Goal: Task Accomplishment & Management: Use online tool/utility

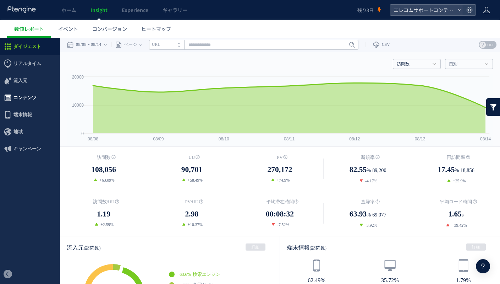
click at [36, 95] on span "コンテンツ" at bounding box center [30, 97] width 60 height 17
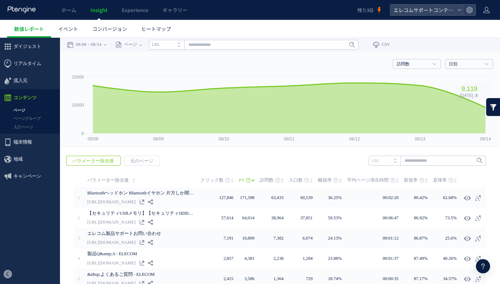
click at [492, 107] on link at bounding box center [493, 107] width 14 height 18
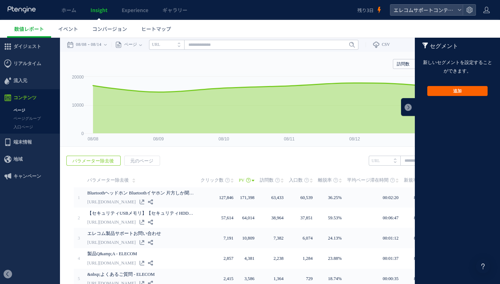
click at [464, 90] on button "追加" at bounding box center [457, 91] width 60 height 10
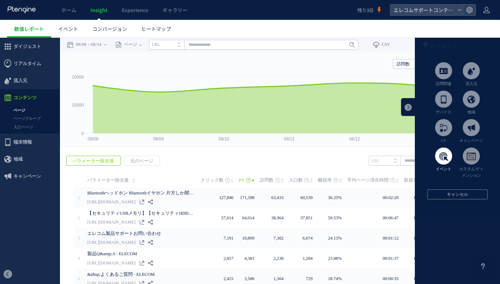
click at [448, 156] on span at bounding box center [443, 155] width 17 height 17
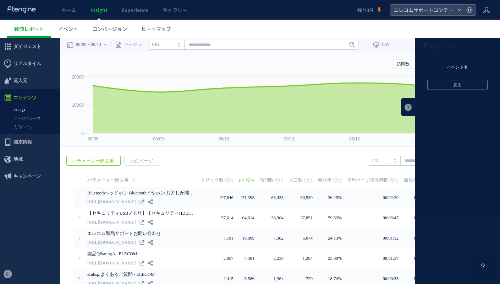
click at [453, 67] on li "イベント名" at bounding box center [457, 67] width 85 height 11
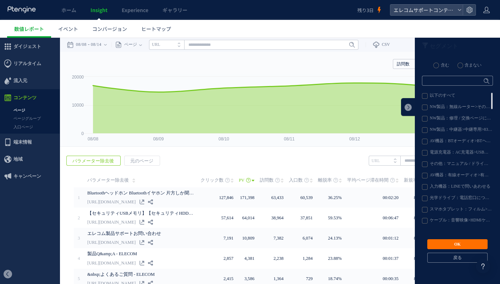
click at [444, 106] on label "NW製品：無線ルーター>その他>モードの違い" at bounding box center [457, 107] width 70 height 6
click at [446, 246] on button "OK" at bounding box center [457, 244] width 60 height 10
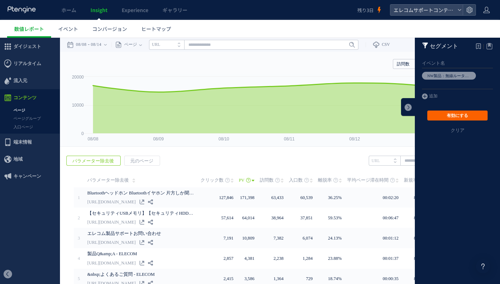
click at [452, 118] on button "有効にする" at bounding box center [457, 115] width 60 height 10
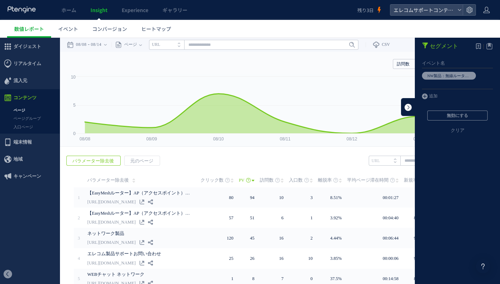
click at [408, 109] on link at bounding box center [408, 107] width 14 height 18
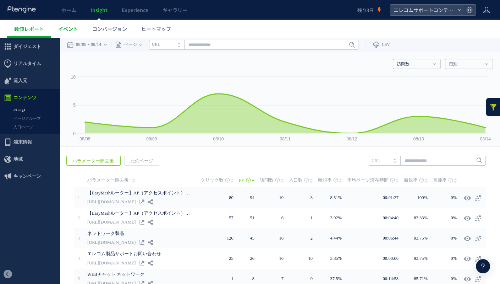
click at [73, 29] on span "イベント" at bounding box center [68, 28] width 20 height 7
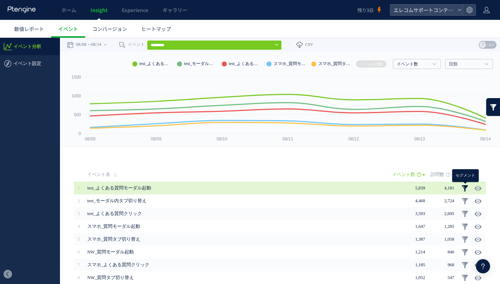
click at [465, 187] on link at bounding box center [464, 188] width 7 height 7
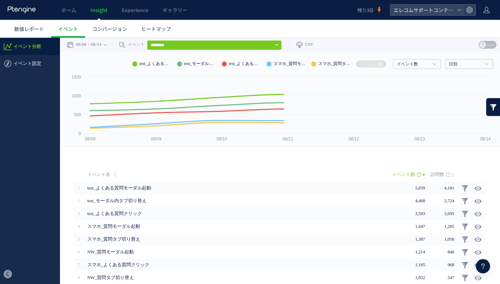
click at [236, 43] on input "********" at bounding box center [214, 45] width 135 height 10
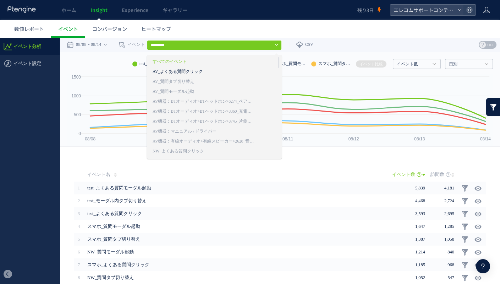
click at [213, 69] on link "AV_よくある質問クリック" at bounding box center [204, 71] width 102 height 9
type input "**********"
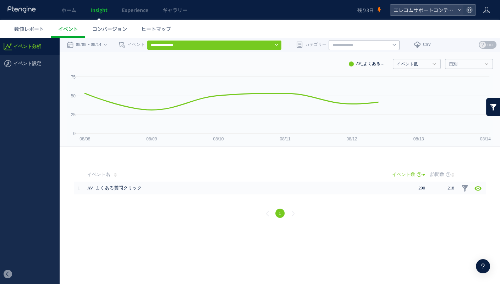
click at [354, 46] on input "text" at bounding box center [364, 45] width 71 height 10
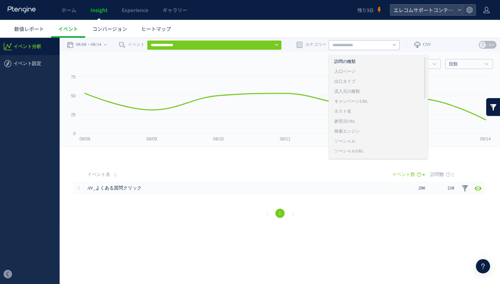
click at [376, 61] on link "訪問の種類" at bounding box center [378, 61] width 88 height 9
type input "*****"
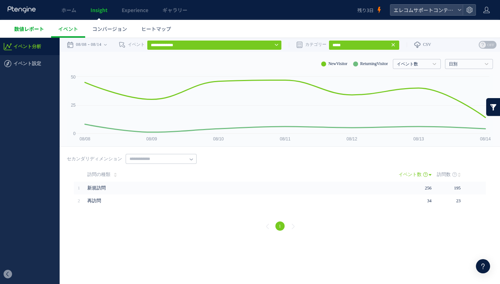
click at [30, 35] on link "数値レポート" at bounding box center [29, 29] width 44 height 18
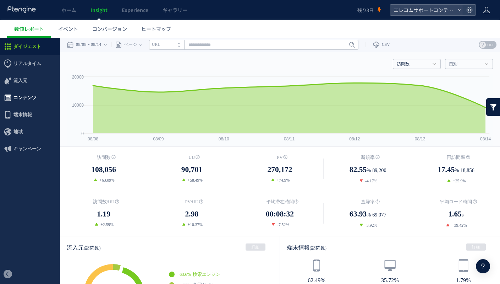
click at [33, 100] on span "コンテンツ" at bounding box center [24, 97] width 23 height 17
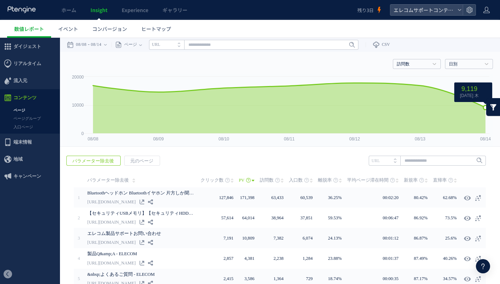
click at [489, 110] on link at bounding box center [493, 107] width 14 height 18
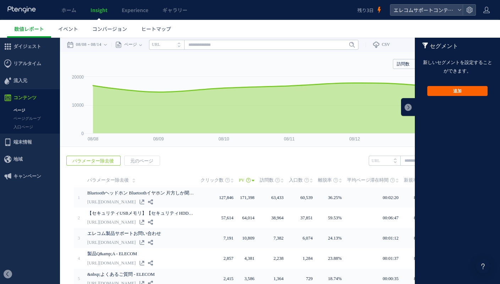
click at [456, 90] on button "追加" at bounding box center [457, 91] width 60 height 10
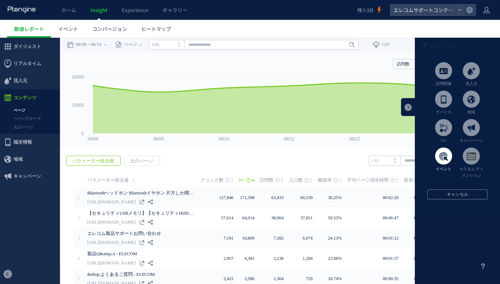
click at [449, 157] on span at bounding box center [443, 155] width 17 height 17
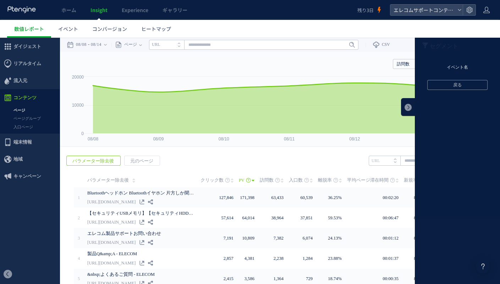
click at [457, 64] on li "イベント名" at bounding box center [457, 67] width 85 height 11
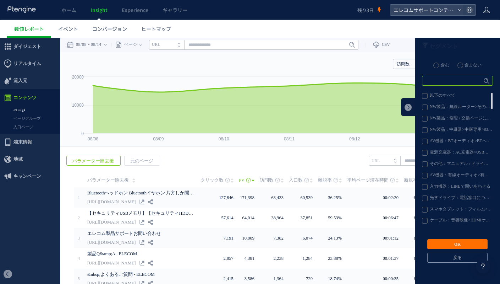
click at [455, 80] on input "text" at bounding box center [457, 81] width 71 height 10
type input "****"
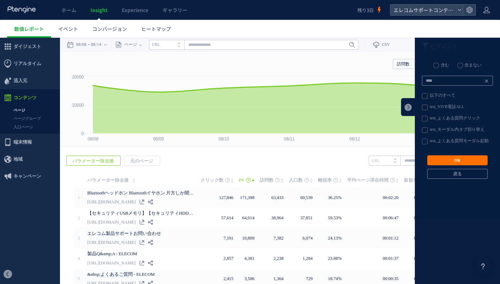
click at [454, 108] on label "test_VIVR電話ALL" at bounding box center [457, 107] width 70 height 6
click at [455, 161] on button "OK" at bounding box center [457, 160] width 60 height 10
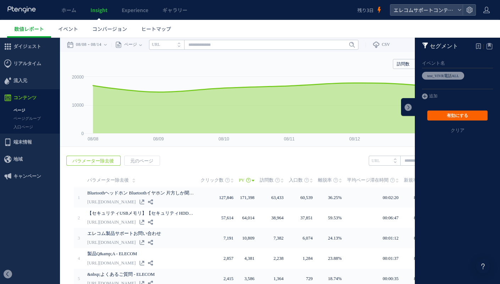
click at [453, 116] on button "有効にする" at bounding box center [457, 115] width 60 height 10
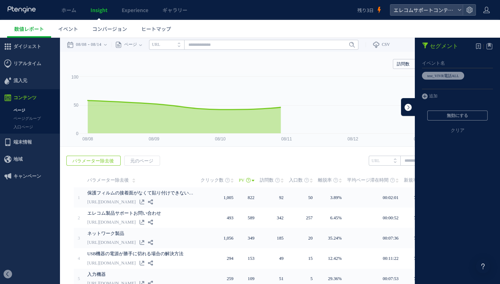
click at [410, 106] on link at bounding box center [408, 107] width 14 height 18
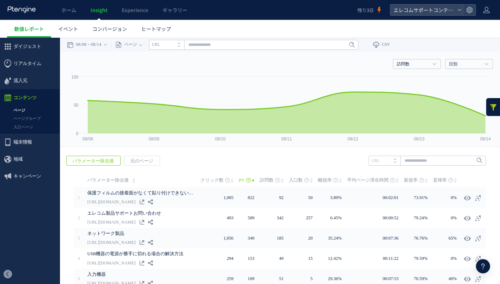
click at [269, 180] on span "訪問数" at bounding box center [267, 180] width 14 height 14
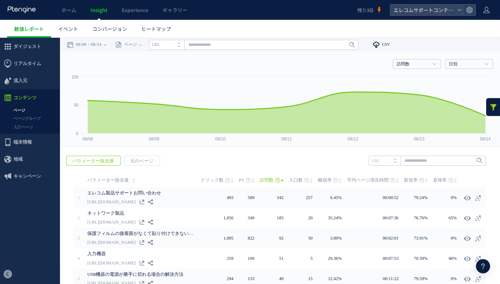
click at [390, 44] on span "CSV" at bounding box center [386, 44] width 8 height 5
type input "**********"
type input "**"
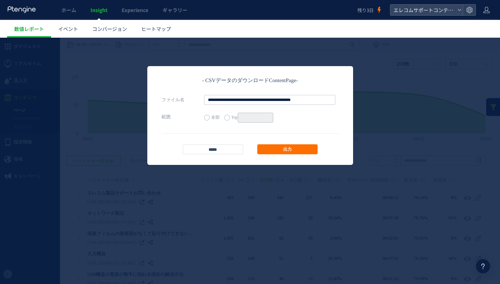
click at [226, 117] on label "Top **" at bounding box center [248, 118] width 49 height 10
click at [289, 151] on link "出力" at bounding box center [287, 149] width 60 height 10
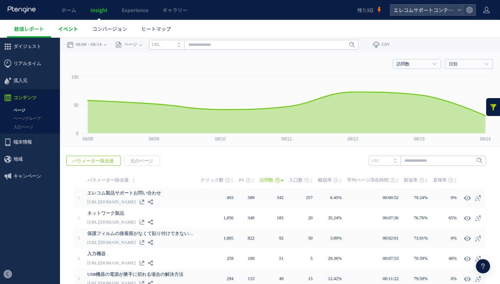
click at [69, 31] on span "イベント" at bounding box center [68, 28] width 20 height 7
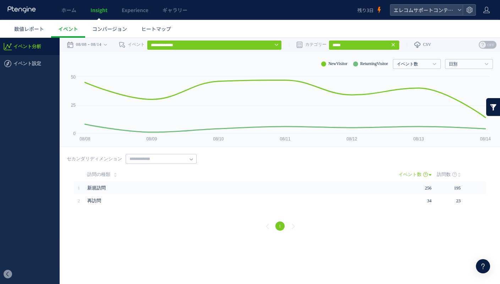
click at [396, 47] on icon at bounding box center [393, 45] width 6 height 6
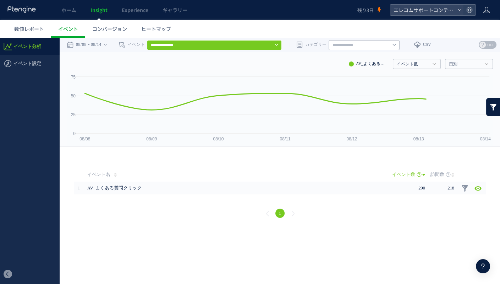
click at [271, 43] on input "**********" at bounding box center [214, 45] width 135 height 10
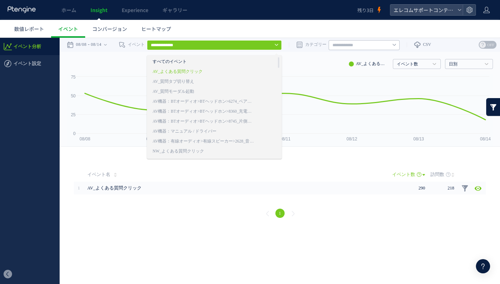
click at [182, 62] on link "すべてのイベント" at bounding box center [204, 61] width 102 height 9
type input "********"
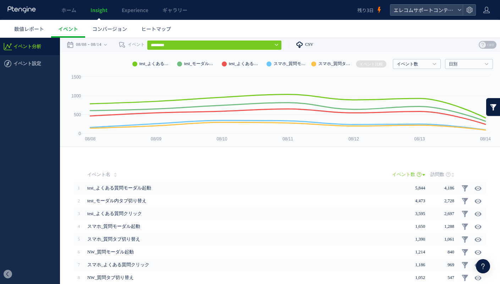
click at [313, 43] on span "CSV" at bounding box center [309, 44] width 8 height 5
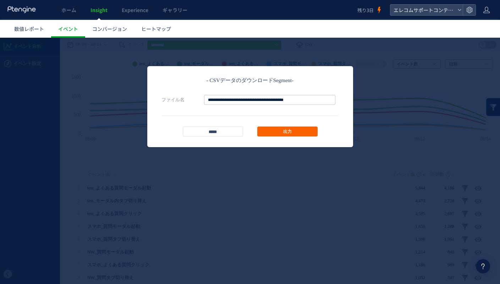
click at [278, 134] on link "出力" at bounding box center [287, 131] width 60 height 10
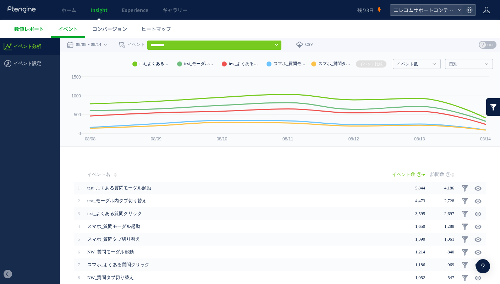
click at [18, 29] on span "数値レポート" at bounding box center [29, 28] width 30 height 7
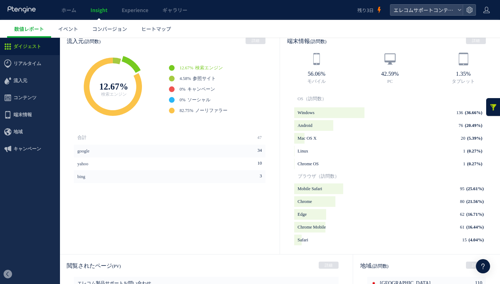
scroll to position [121, 0]
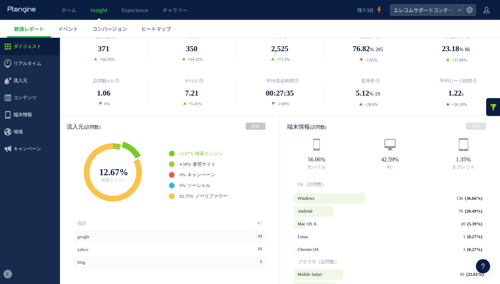
click at [251, 124] on link "詳細" at bounding box center [256, 125] width 20 height 7
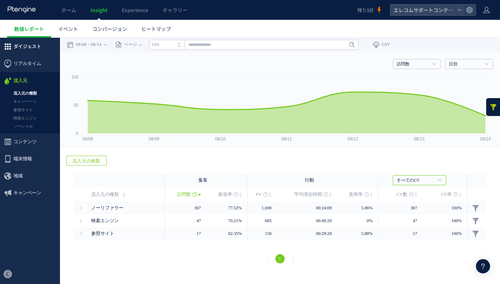
click at [36, 41] on span "ダイジェスト" at bounding box center [27, 46] width 28 height 17
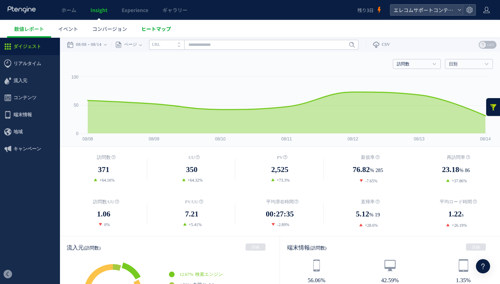
click at [163, 29] on span "ヒートマップ" at bounding box center [156, 28] width 30 height 7
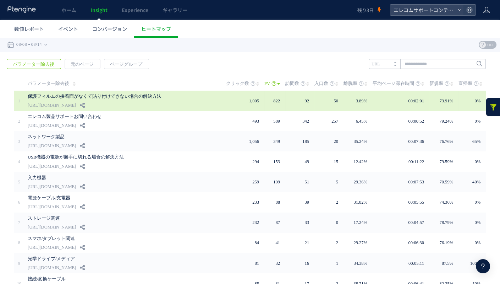
click at [182, 109] on div "保護フィルムの接着面がなくて貼り付けできない場合の解決方法 https://qa.elecom.co.jp/sp/faq_detail.html" at bounding box center [122, 101] width 188 height 20
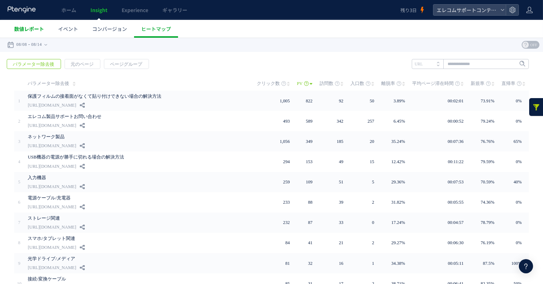
click at [22, 32] on link "数値レポート" at bounding box center [29, 29] width 44 height 18
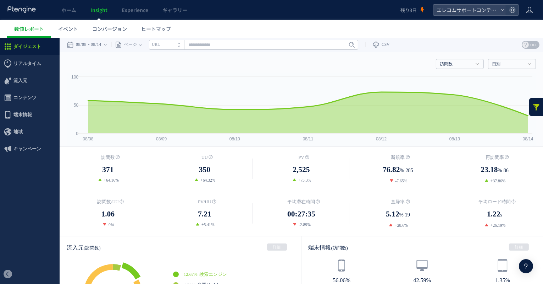
click at [173, 44] on li "URL" at bounding box center [166, 45] width 35 height 10
click at [217, 53] on div "訪問数 訪問数 UU PV 新規率 再訪問率 訪問数/UU PV/UU 平均滞在時間 直帰率 平均ロード時間 日別" at bounding box center [302, 62] width 470 height 21
click at [219, 49] on input "text" at bounding box center [253, 45] width 209 height 10
click at [194, 44] on input "text" at bounding box center [253, 45] width 209 height 10
click at [31, 97] on span "コンテンツ" at bounding box center [24, 97] width 23 height 17
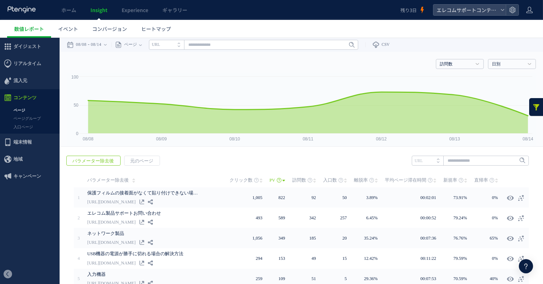
click at [132, 181] on icon at bounding box center [133, 180] width 3 height 6
click at [126, 179] on span "パラメーター除去後" at bounding box center [108, 180] width 42 height 14
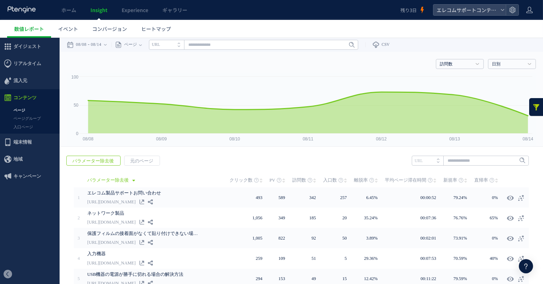
click at [121, 179] on span "パラメーター除去後" at bounding box center [108, 180] width 42 height 14
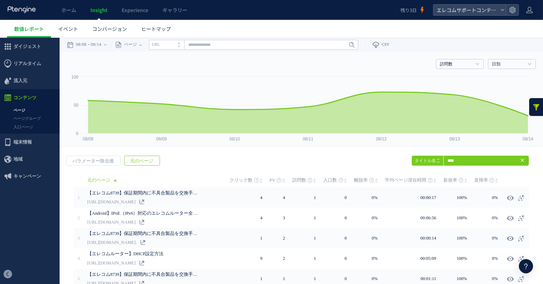
click at [98, 177] on span "元のページ" at bounding box center [98, 180] width 23 height 14
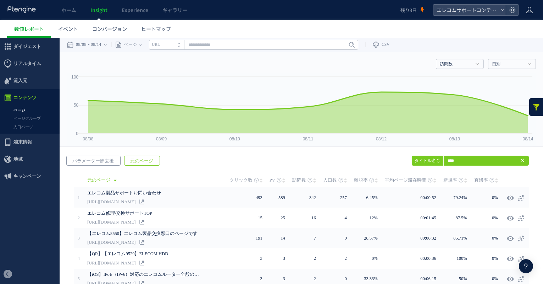
click at [107, 160] on span "パラメーター除去後" at bounding box center [93, 161] width 53 height 10
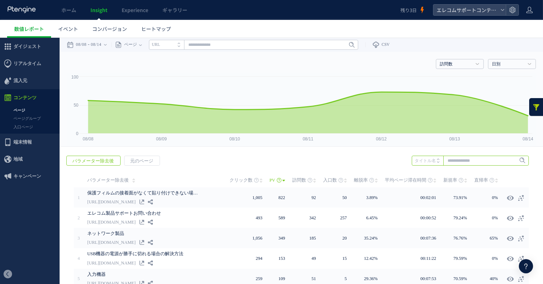
click at [462, 162] on input "text" at bounding box center [470, 160] width 117 height 10
click at [449, 177] on li "エレコム" at bounding box center [470, 174] width 113 height 9
type input "****"
click at [517, 160] on span "Enter" at bounding box center [520, 161] width 9 height 8
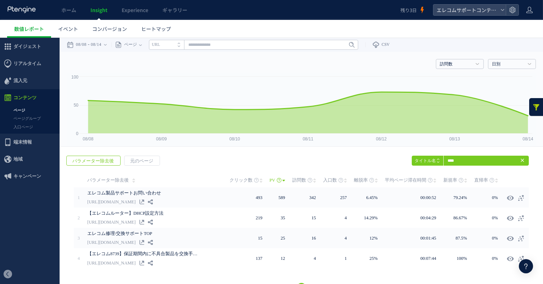
click at [125, 181] on span "パラメーター除去後" at bounding box center [108, 180] width 42 height 14
click at [133, 180] on icon at bounding box center [133, 180] width 3 height 6
click at [132, 177] on icon at bounding box center [133, 180] width 3 height 6
click at [121, 179] on span "パラメーター除去後" at bounding box center [108, 180] width 42 height 14
click at [387, 45] on link "CSV" at bounding box center [378, 45] width 24 height 14
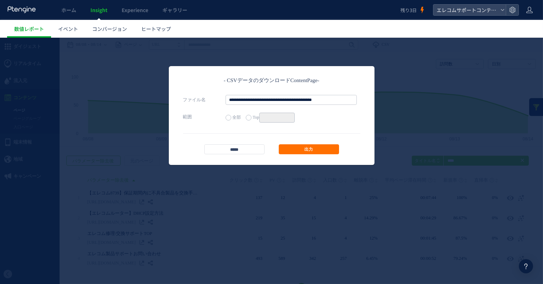
click at [251, 116] on label "Top **" at bounding box center [270, 118] width 49 height 10
click at [304, 146] on link "出力" at bounding box center [309, 149] width 60 height 10
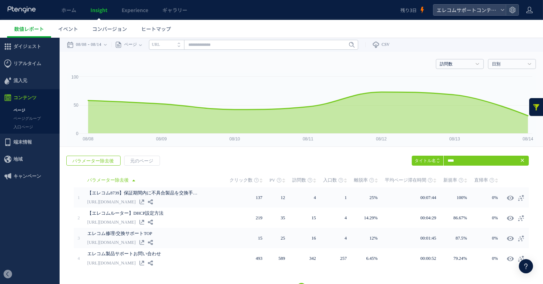
click at [524, 158] on use at bounding box center [522, 159] width 3 height 3
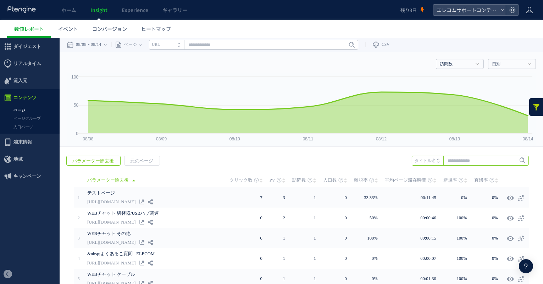
click at [476, 162] on input "text" at bounding box center [470, 160] width 117 height 10
type input "****"
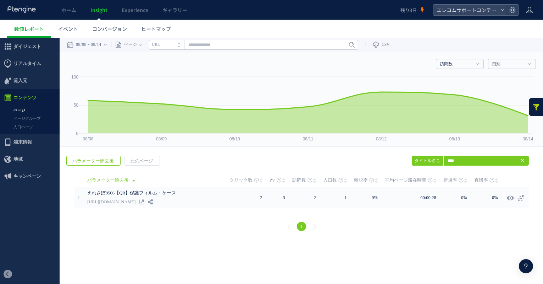
click at [431, 161] on li "タイトル名" at bounding box center [428, 160] width 32 height 10
click at [516, 159] on span "Enter" at bounding box center [520, 161] width 9 height 8
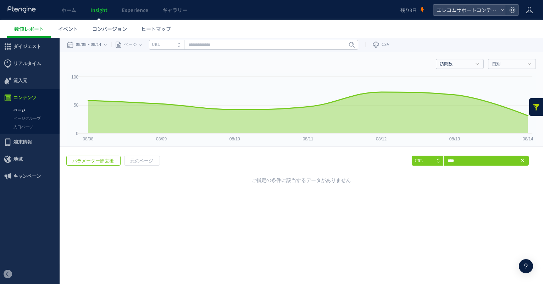
click at [436, 157] on li "URL" at bounding box center [428, 160] width 32 height 10
click at [523, 161] on span "Enter" at bounding box center [520, 161] width 9 height 8
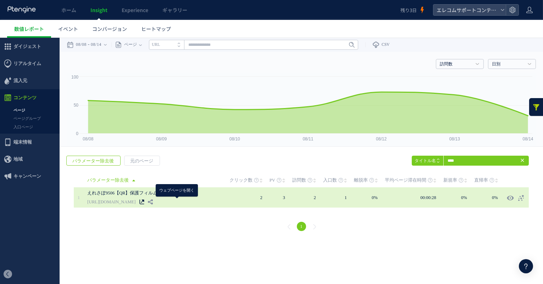
click at [144, 202] on icon at bounding box center [142, 201] width 5 height 5
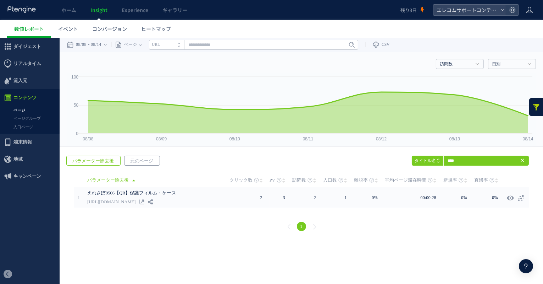
click at [135, 163] on span "元のページ" at bounding box center [142, 161] width 34 height 10
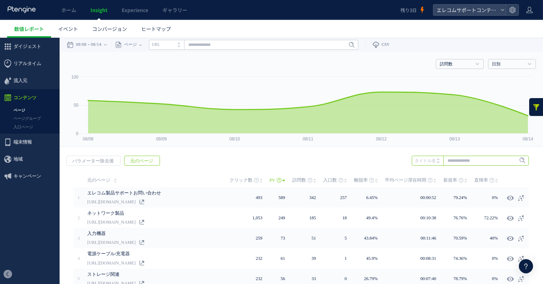
click at [467, 161] on input "text" at bounding box center [470, 160] width 117 height 10
type input "****"
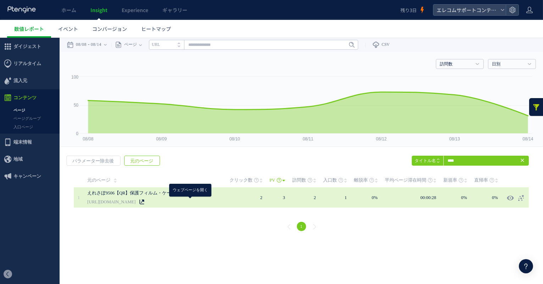
click at [144, 200] on icon at bounding box center [142, 201] width 5 height 5
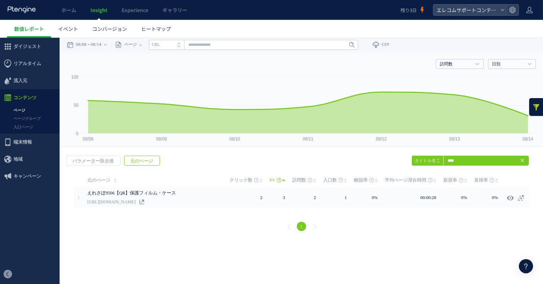
click at [523, 160] on use at bounding box center [522, 159] width 3 height 3
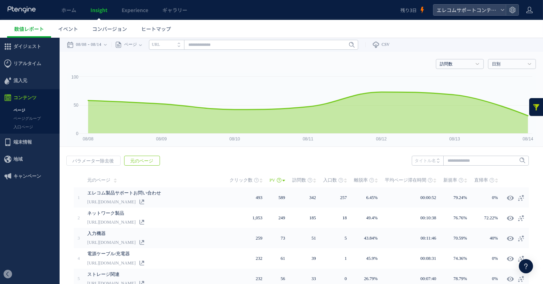
click at [425, 162] on li "タイトル名" at bounding box center [428, 160] width 32 height 10
click at [105, 159] on span "パラメーター除去後" at bounding box center [93, 161] width 53 height 10
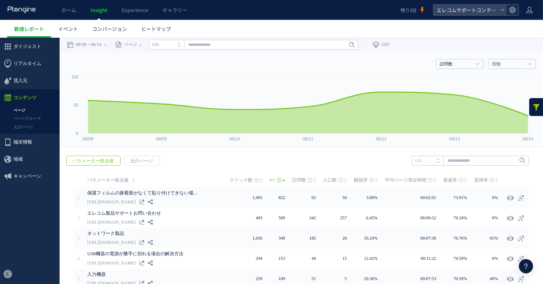
click at [514, 8] on use at bounding box center [513, 10] width 6 height 6
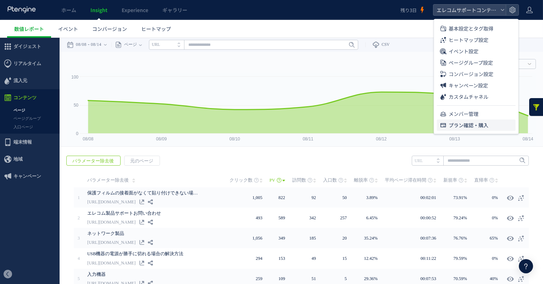
click at [490, 124] on li "プラン確認・購入" at bounding box center [476, 124] width 79 height 11
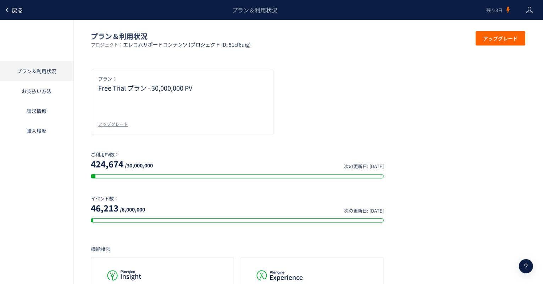
click at [16, 12] on span "戻る" at bounding box center [17, 10] width 11 height 9
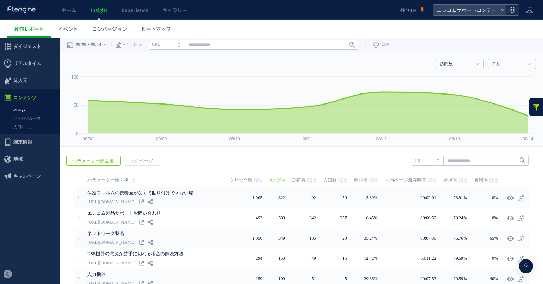
click at [514, 8] on icon at bounding box center [512, 9] width 7 height 7
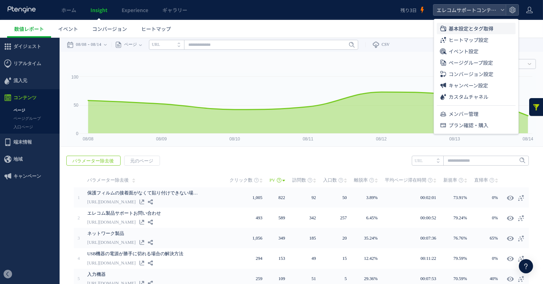
click at [491, 28] on span "基本設定とタグ取得" at bounding box center [471, 28] width 45 height 11
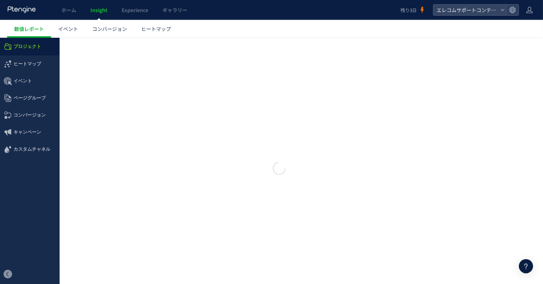
type input "**********"
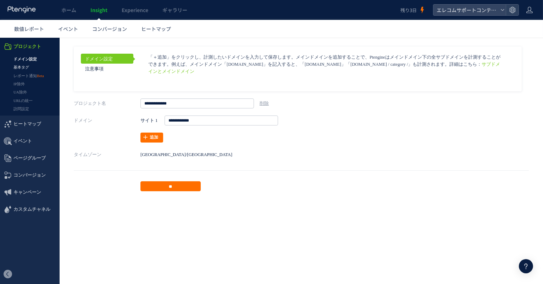
click at [28, 67] on link "基本タグ" at bounding box center [30, 67] width 60 height 8
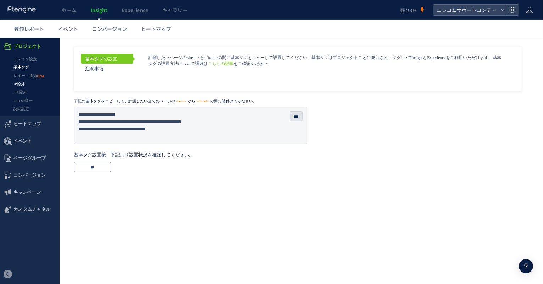
drag, startPoint x: 28, startPoint y: 69, endPoint x: 28, endPoint y: 82, distance: 12.8
click at [28, 82] on link "IP除外" at bounding box center [30, 84] width 60 height 8
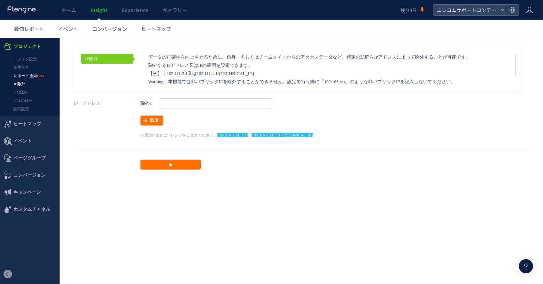
click at [29, 76] on link "レポート通知" at bounding box center [30, 76] width 60 height 8
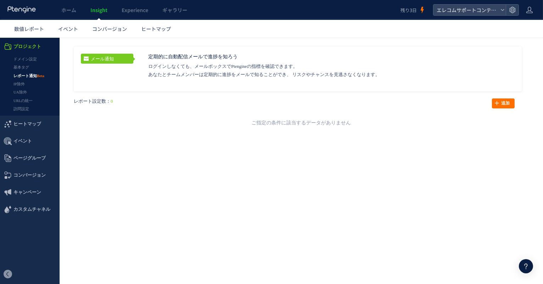
click at [26, 93] on link "UA除外" at bounding box center [30, 92] width 60 height 8
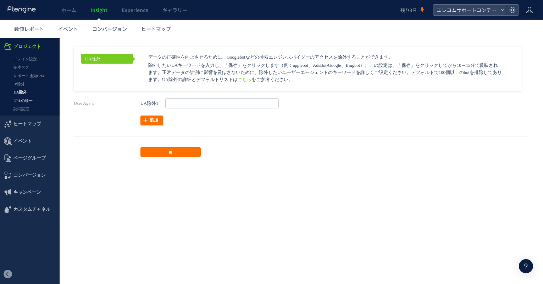
click at [26, 102] on link "URLの統一" at bounding box center [30, 101] width 60 height 8
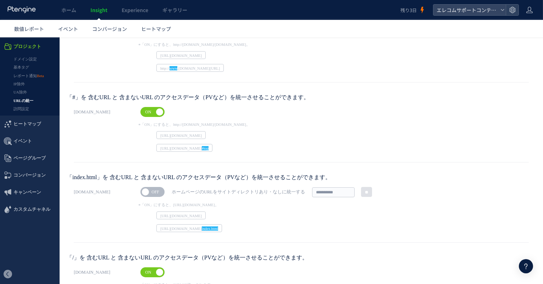
scroll to position [138, 0]
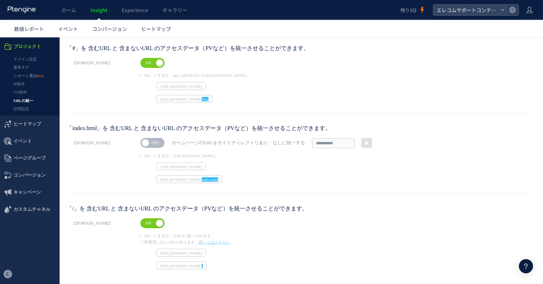
click at [214, 241] on link "詳しくはこちらへ" at bounding box center [214, 242] width 31 height 4
click at [282, 96] on li "http://www.site.com/page.html #top" at bounding box center [343, 99] width 373 height 8
click at [192, 177] on strong "http://www.site.com/ index.html" at bounding box center [190, 179] width 66 height 8
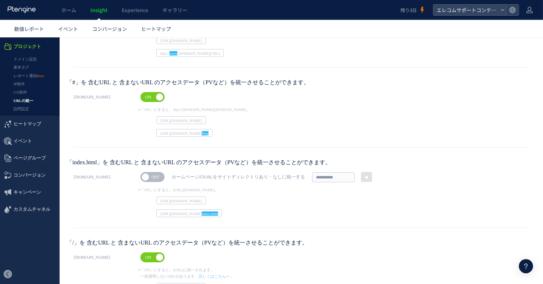
scroll to position [97, 0]
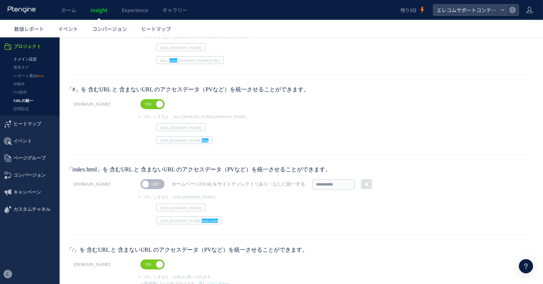
click at [29, 57] on link "ドメイン設定" at bounding box center [30, 59] width 60 height 8
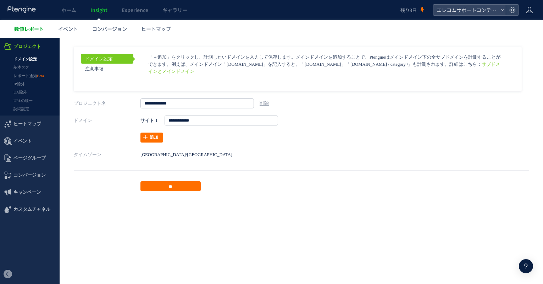
click at [28, 29] on span "数値レポート" at bounding box center [29, 28] width 30 height 7
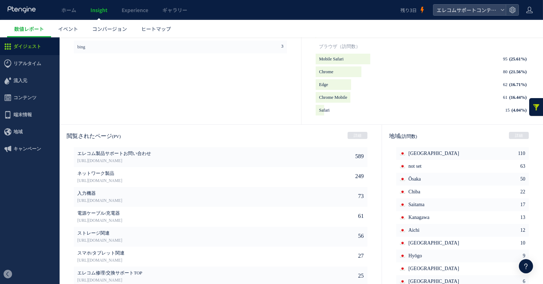
scroll to position [337, 0]
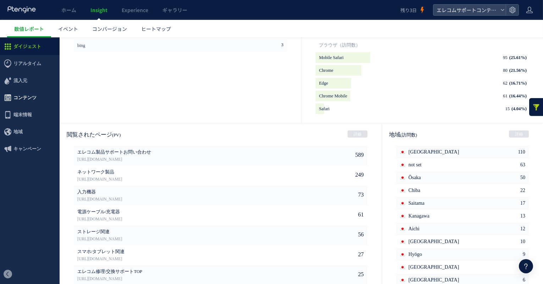
click at [31, 96] on span "コンテンツ" at bounding box center [24, 97] width 23 height 17
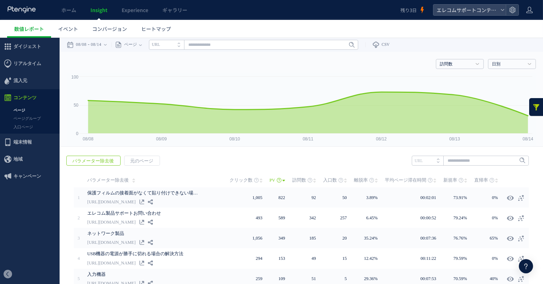
click at [540, 106] on link at bounding box center [537, 107] width 14 height 18
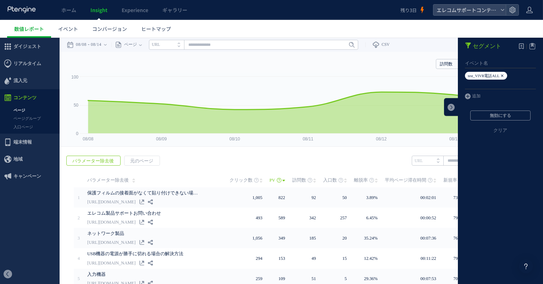
click at [505, 75] on icon at bounding box center [502, 76] width 4 height 8
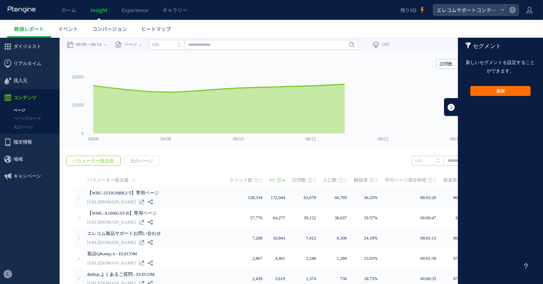
click at [452, 110] on link at bounding box center [451, 107] width 14 height 18
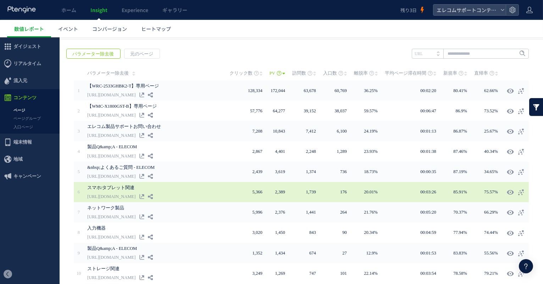
scroll to position [89, 0]
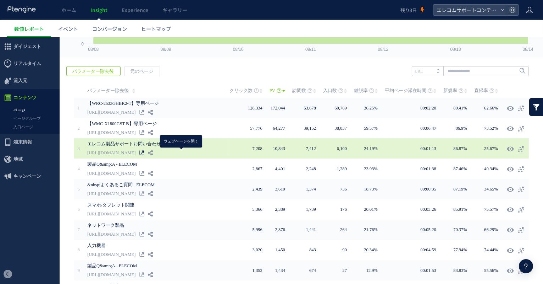
click at [144, 152] on icon at bounding box center [142, 152] width 5 height 5
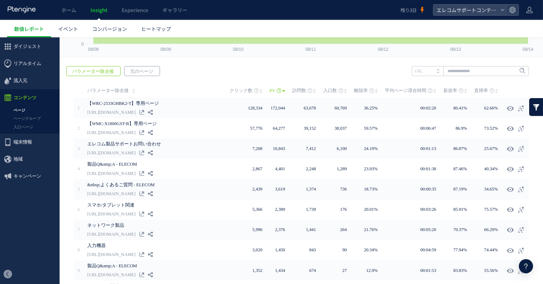
click at [133, 69] on span "元のページ" at bounding box center [142, 71] width 34 height 10
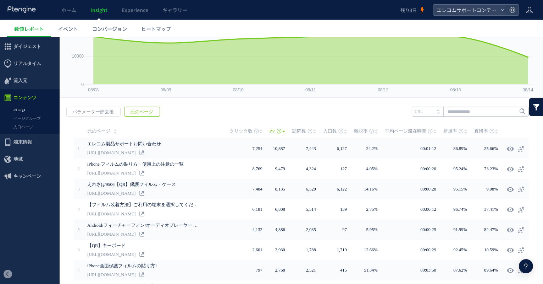
scroll to position [31, 0]
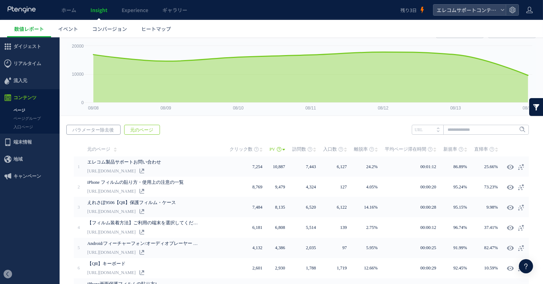
click at [100, 131] on span "パラメーター除去後" at bounding box center [93, 130] width 53 height 10
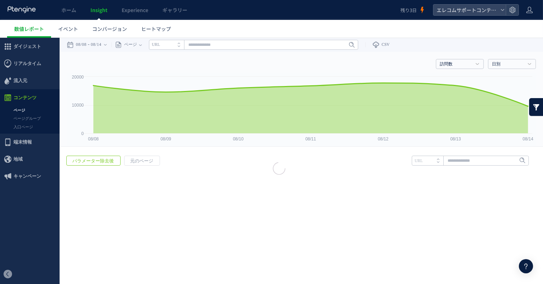
scroll to position [0, 0]
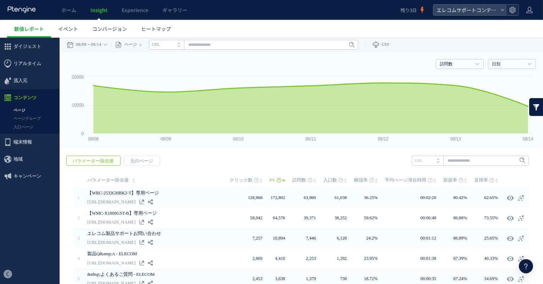
click at [516, 14] on div at bounding box center [512, 10] width 13 height 11
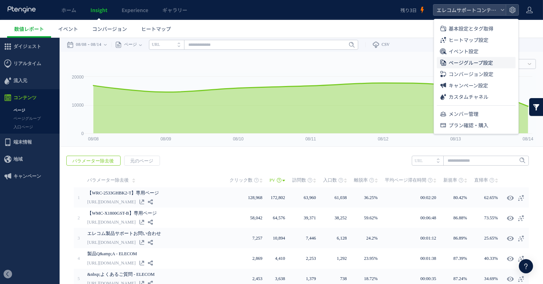
click at [484, 61] on span "ページグループ設定" at bounding box center [471, 62] width 44 height 11
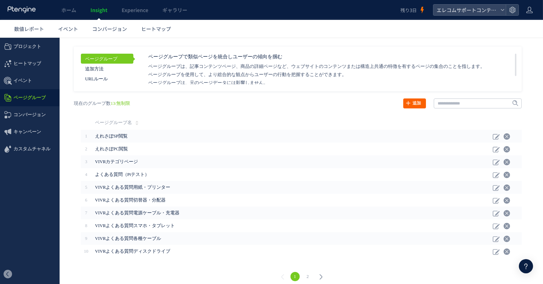
click at [420, 105] on link "追加" at bounding box center [415, 103] width 23 height 10
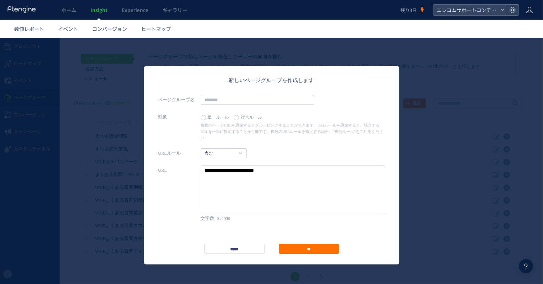
click at [251, 119] on label "複合ルール" at bounding box center [250, 118] width 32 height 10
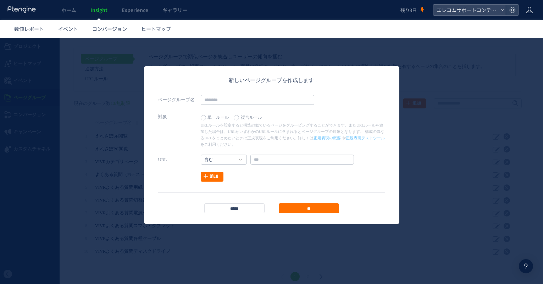
click at [220, 119] on label "単一ルール" at bounding box center [217, 118] width 32 height 10
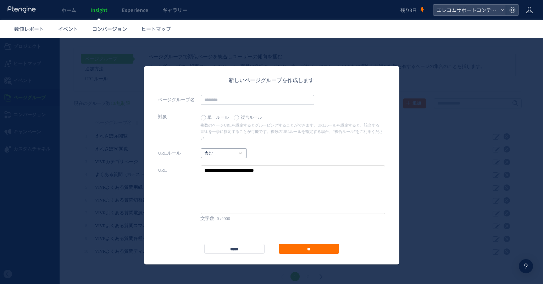
click at [223, 150] on link "含む" at bounding box center [220, 153] width 31 height 6
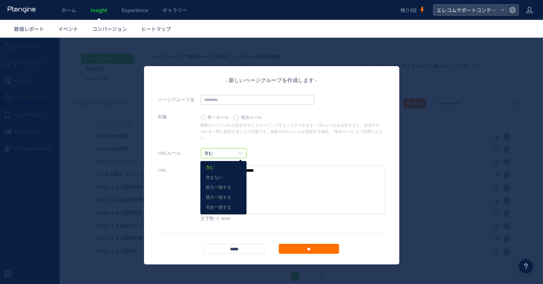
click at [293, 139] on div "- 新しいページグループを作成します - ページグループ名 対象 単一ルール 複合ルール 正規表現の概要 や 正規表現テストツール 含む 0 **" at bounding box center [271, 165] width 227 height 177
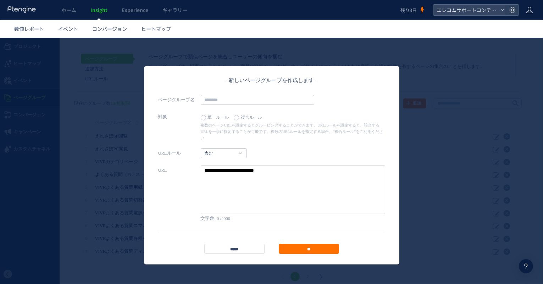
click at [253, 120] on label "複合ルール" at bounding box center [250, 118] width 32 height 10
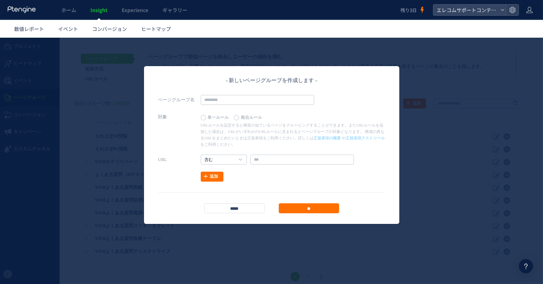
click at [214, 118] on label "単一ルール" at bounding box center [217, 118] width 32 height 10
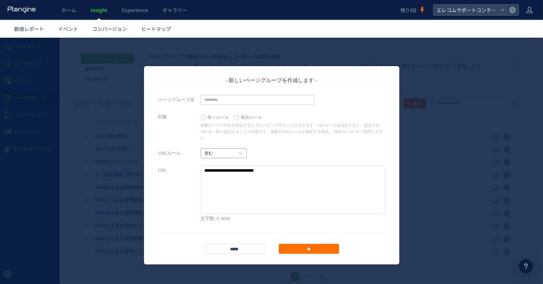
click at [219, 150] on link "含む" at bounding box center [220, 153] width 31 height 6
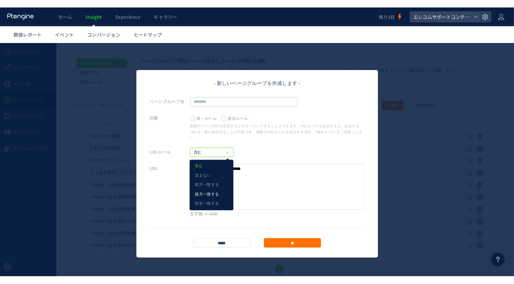
scroll to position [2, 0]
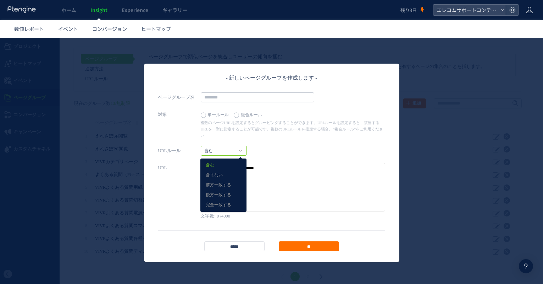
click at [297, 146] on div "URLルール 含む 含む 含まない 前方一致する" at bounding box center [271, 151] width 227 height 10
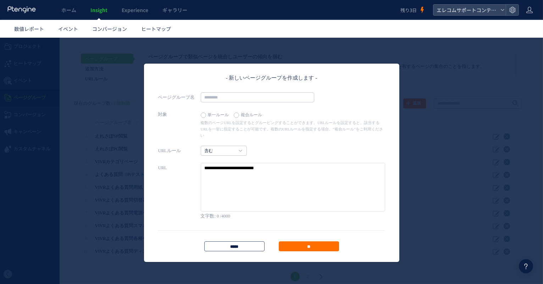
click at [241, 241] on input "*****" at bounding box center [234, 246] width 60 height 10
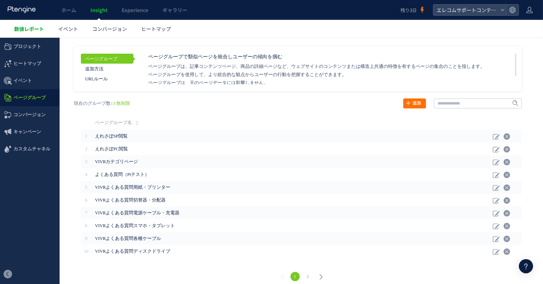
click at [31, 23] on link "数値レポート" at bounding box center [29, 29] width 44 height 18
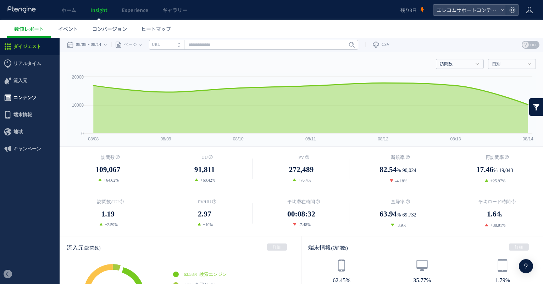
click at [34, 95] on span "コンテンツ" at bounding box center [24, 97] width 23 height 17
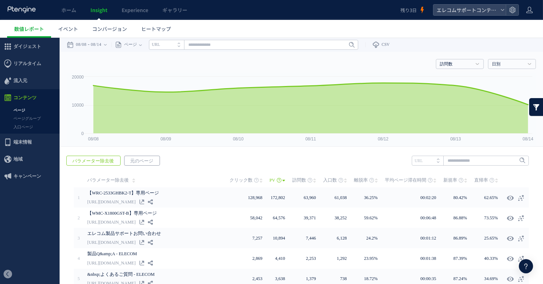
click at [127, 157] on span "元のページ" at bounding box center [142, 161] width 34 height 10
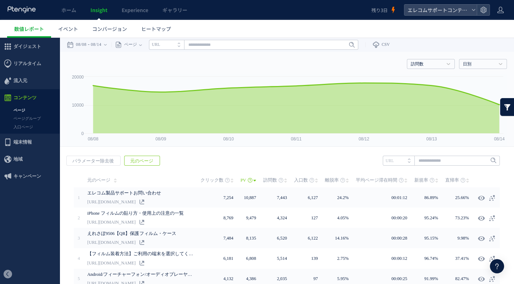
click at [398, 160] on li "URL" at bounding box center [399, 160] width 32 height 10
click at [404, 164] on li "タイトル名" at bounding box center [399, 160] width 32 height 10
click at [404, 164] on li "URL" at bounding box center [399, 160] width 32 height 10
click at [427, 163] on input "text" at bounding box center [441, 160] width 117 height 10
click at [425, 185] on li "エレコム" at bounding box center [441, 184] width 113 height 9
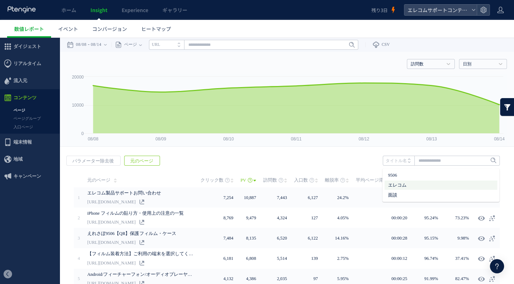
type input "****"
click at [493, 160] on span "Enter" at bounding box center [491, 161] width 9 height 8
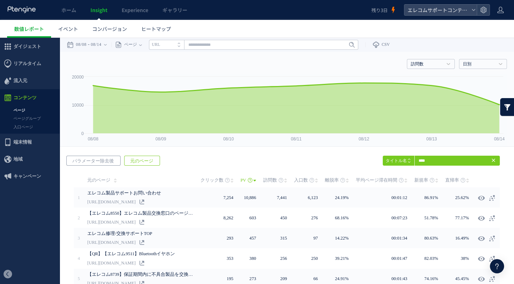
click at [100, 163] on span "パラメーター除去後" at bounding box center [93, 161] width 53 height 10
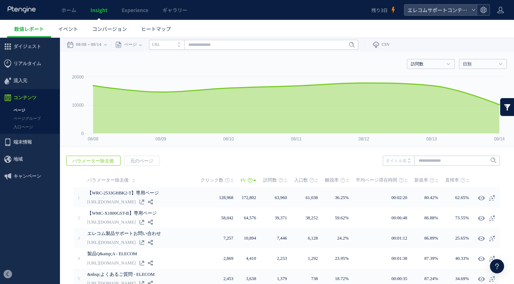
click at [483, 11] on use at bounding box center [484, 10] width 6 height 6
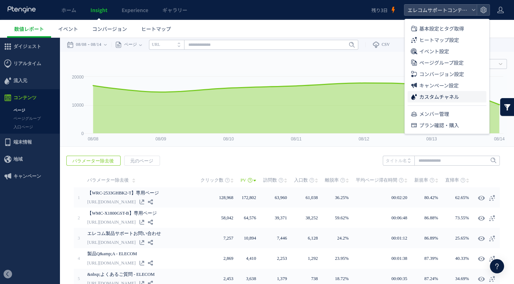
click at [465, 108] on li "カスタムチャネル" at bounding box center [447, 113] width 79 height 11
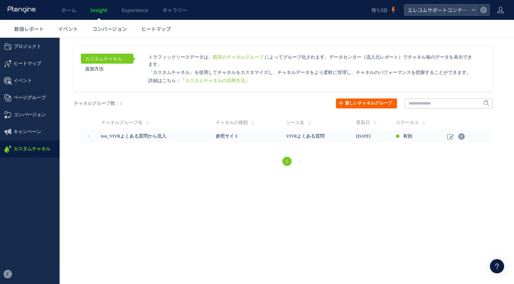
click at [372, 103] on link "新しいチャネルグループ" at bounding box center [366, 103] width 61 height 10
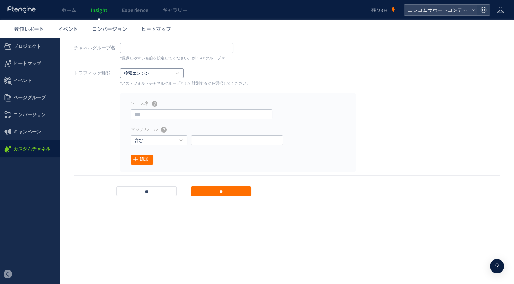
click at [176, 68] on h4 "検索エンジン" at bounding box center [152, 73] width 64 height 10
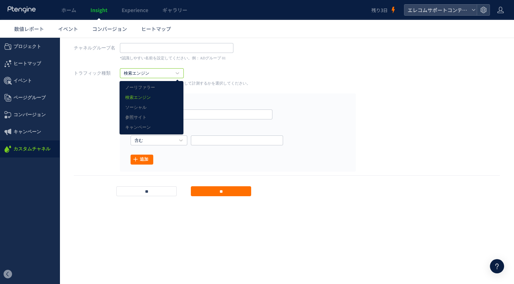
click at [236, 72] on div "トラフィック種類 検索エンジン ノーリファラー 検索エンジン ソーシャル 参照サイト キャンペーン *どのデフォルトチャネルグループとして計測するかを選択して…" at bounding box center [287, 77] width 426 height 18
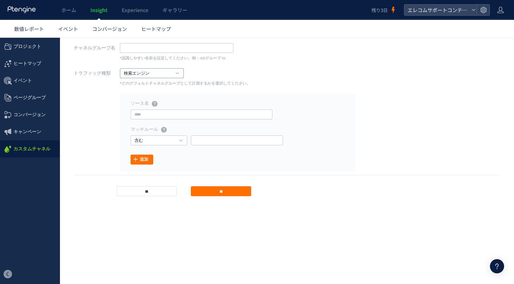
click at [169, 73] on link "検索エンジン" at bounding box center [148, 73] width 48 height 6
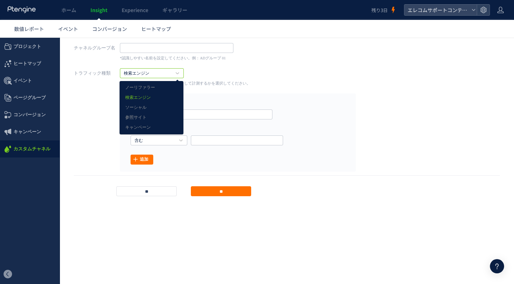
click at [230, 88] on div "チャネルグループ名 *認識しやすい名前を設定してください。例：ADグループ 01 トラフィック種類 検索エンジン ノーリファラー 検索エンジン ソーシャル 参…" at bounding box center [287, 119] width 426 height 153
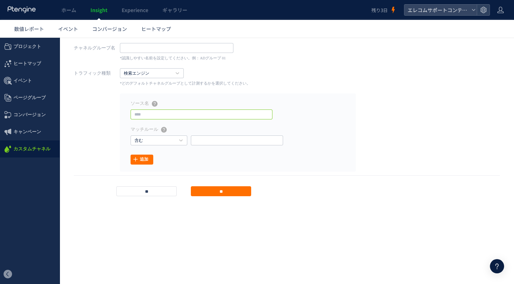
click at [201, 113] on input "text" at bounding box center [202, 114] width 142 height 10
click at [220, 102] on div "ソース名 流入元で表示されます。例：AD 01。ノーリファラーを選択した場合、変更できません。" at bounding box center [238, 103] width 215 height 6
click at [177, 113] on input "text" at bounding box center [202, 114] width 142 height 10
paste input "****"
type input "****"
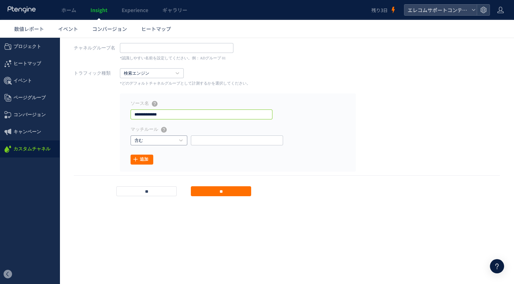
type input "**********"
click at [168, 140] on link "含む" at bounding box center [155, 140] width 41 height 6
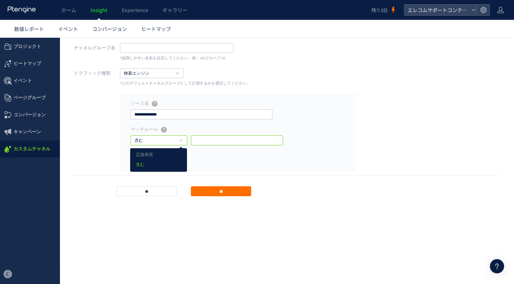
click at [206, 138] on input "text" at bounding box center [237, 140] width 92 height 10
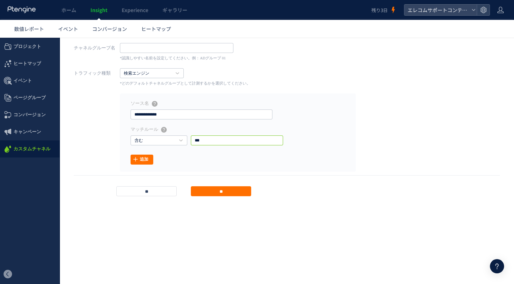
paste input "****"
type input "***"
click at [339, 180] on footer "** **" at bounding box center [287, 185] width 426 height 21
click at [201, 114] on input "**********" at bounding box center [202, 114] width 142 height 10
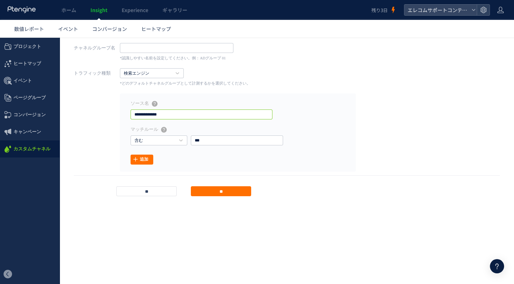
click at [201, 114] on input "**********" at bounding box center [202, 114] width 142 height 10
click at [187, 50] on input "text" at bounding box center [177, 48] width 114 height 10
paste input "**********"
type input "**********"
click at [209, 184] on footer "** **" at bounding box center [287, 185] width 426 height 21
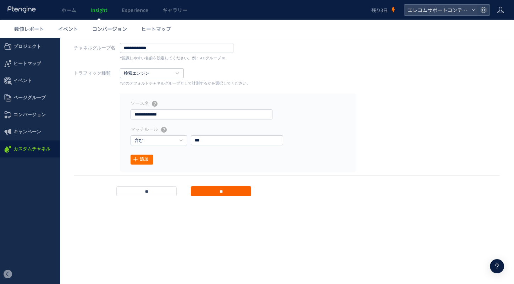
click at [210, 190] on input "**" at bounding box center [221, 191] width 60 height 10
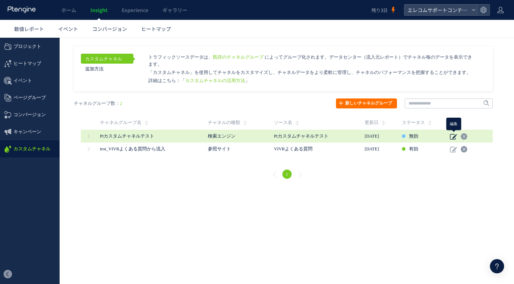
click at [453, 136] on icon at bounding box center [453, 136] width 7 height 7
type input "**********"
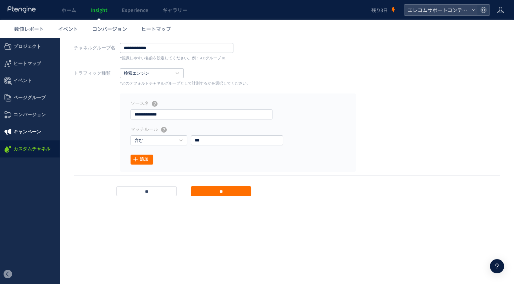
click at [43, 136] on span "キャンペーン" at bounding box center [30, 131] width 60 height 17
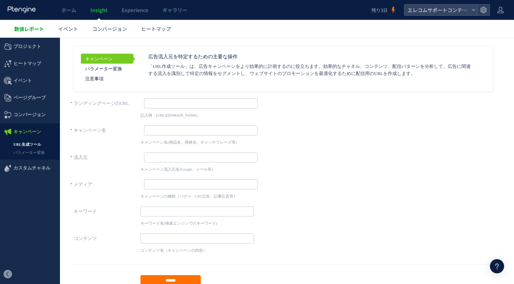
click at [27, 28] on span "数値レポート" at bounding box center [29, 28] width 30 height 7
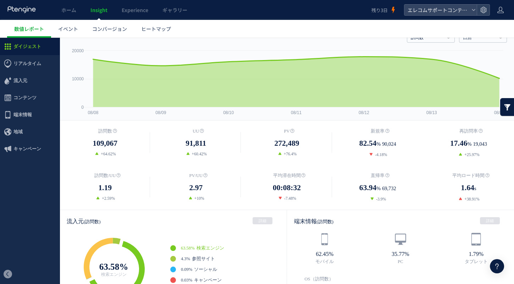
scroll to position [70, 0]
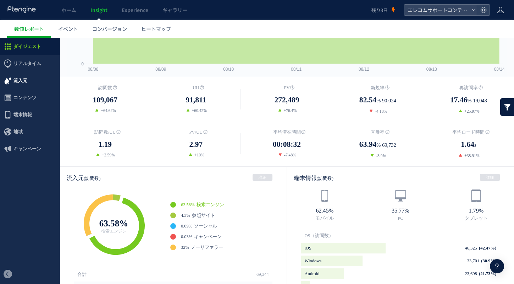
click at [33, 79] on span "流入元" at bounding box center [30, 80] width 60 height 17
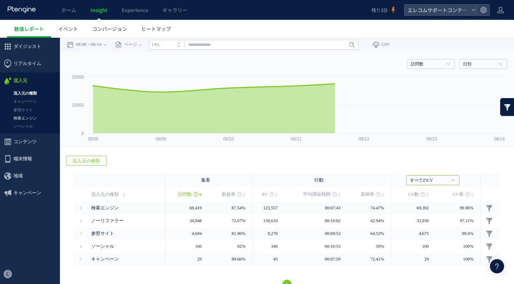
click at [35, 116] on link "検索エンジン" at bounding box center [30, 118] width 60 height 8
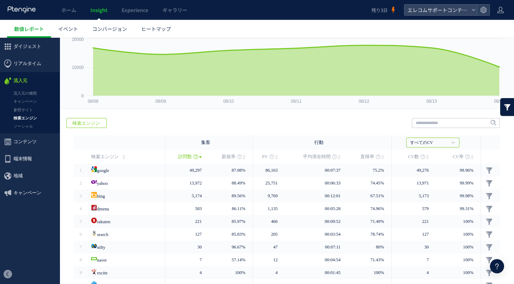
scroll to position [51, 0]
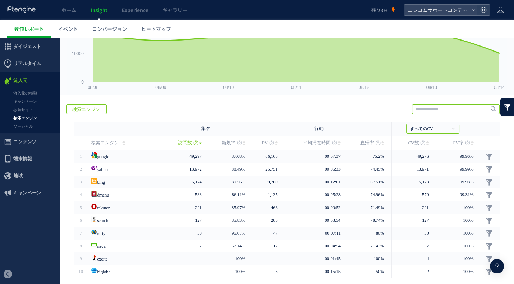
click at [435, 109] on input "text" at bounding box center [456, 109] width 88 height 10
type input "***"
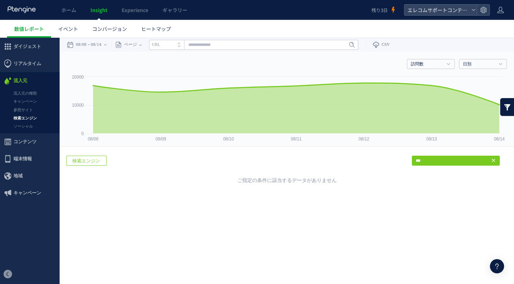
click at [493, 160] on icon at bounding box center [494, 160] width 6 height 6
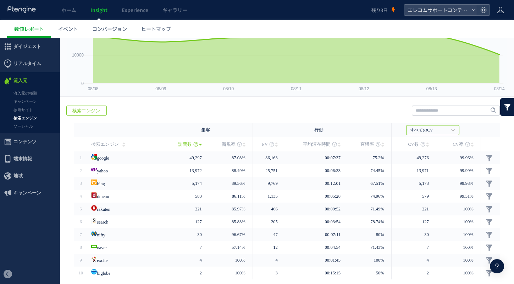
scroll to position [51, 0]
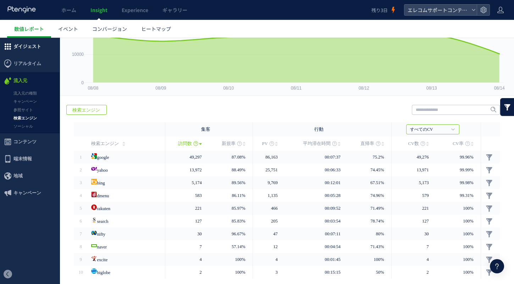
click at [32, 42] on span "ダイジェスト" at bounding box center [27, 46] width 28 height 17
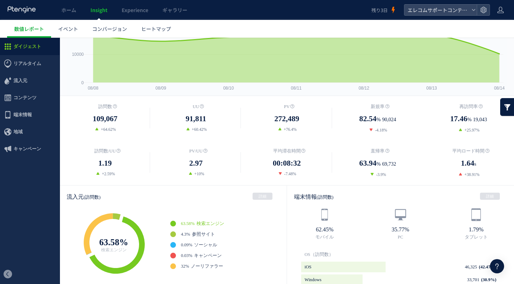
click at [505, 103] on link at bounding box center [507, 107] width 14 height 18
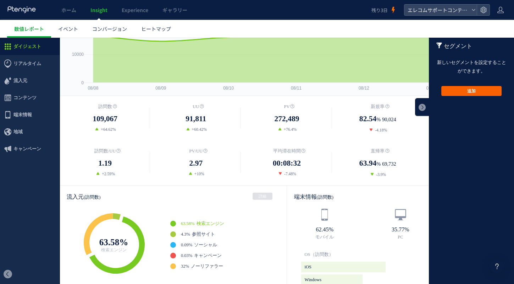
click at [481, 94] on button "追加" at bounding box center [472, 91] width 60 height 10
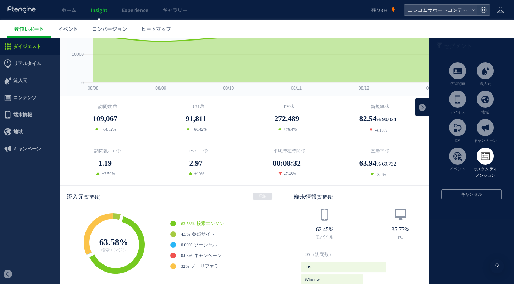
click at [486, 162] on span at bounding box center [485, 155] width 17 height 17
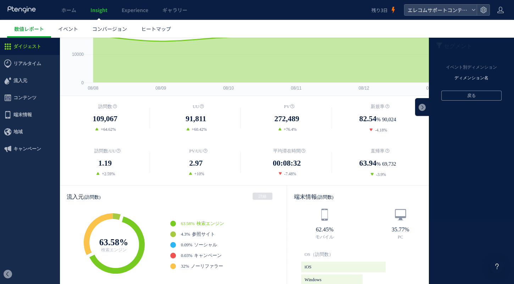
click at [472, 78] on li "ディメンション名" at bounding box center [471, 78] width 85 height 11
click at [472, 95] on button "戻る" at bounding box center [472, 96] width 60 height 10
click at [471, 95] on button "戻る" at bounding box center [472, 96] width 60 height 10
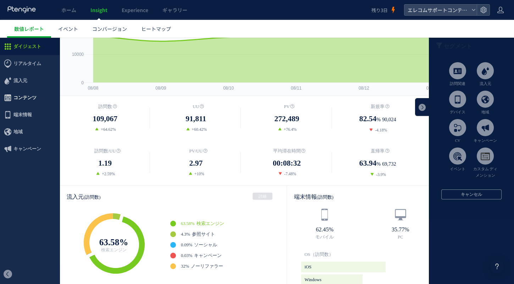
click at [31, 100] on span "コンテンツ" at bounding box center [24, 97] width 23 height 17
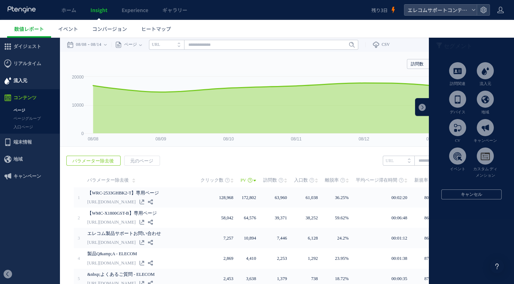
click at [42, 73] on span "流入元" at bounding box center [30, 80] width 60 height 17
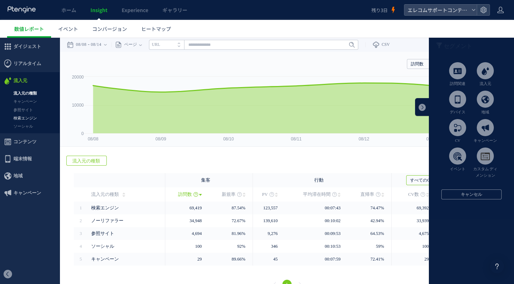
click at [40, 117] on link "検索エンジン" at bounding box center [30, 118] width 60 height 8
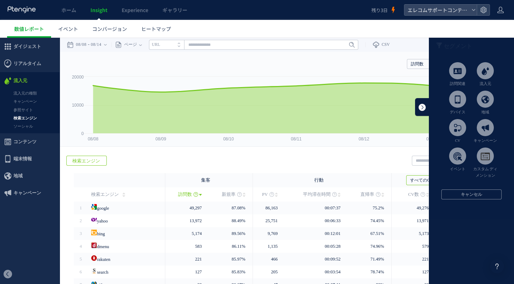
click at [423, 111] on link at bounding box center [422, 107] width 14 height 18
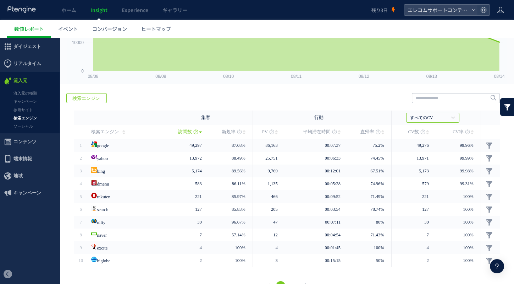
scroll to position [64, 0]
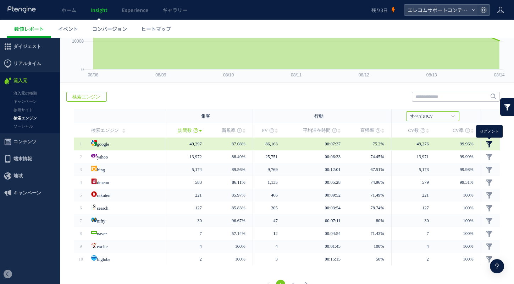
click at [491, 142] on link at bounding box center [489, 144] width 7 height 7
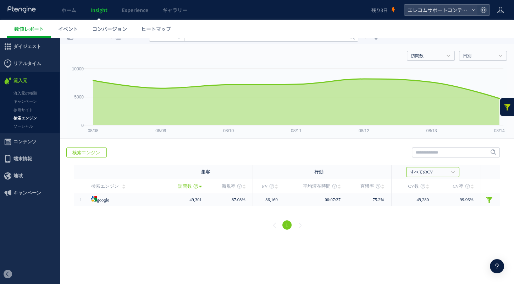
scroll to position [0, 0]
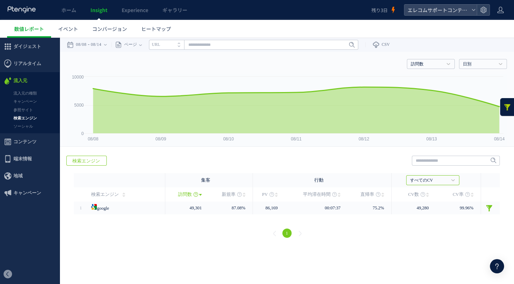
click at [507, 107] on link at bounding box center [507, 107] width 14 height 18
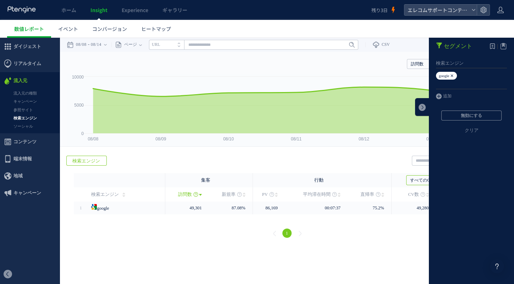
click at [454, 75] on icon at bounding box center [452, 76] width 4 height 8
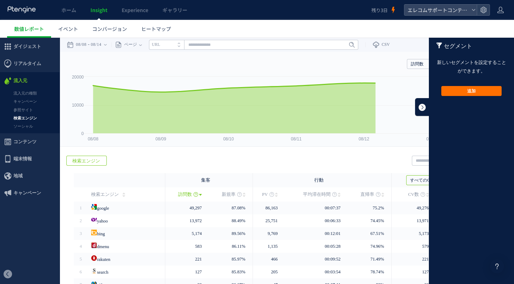
click at [427, 105] on link at bounding box center [422, 107] width 14 height 18
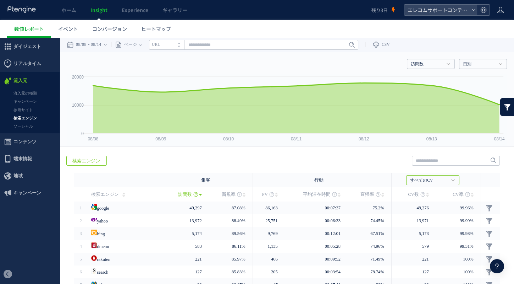
click at [487, 10] on icon at bounding box center [483, 9] width 7 height 7
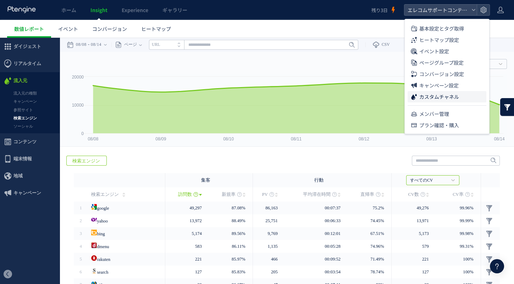
click at [458, 95] on span "カスタムチャネル" at bounding box center [440, 96] width 40 height 11
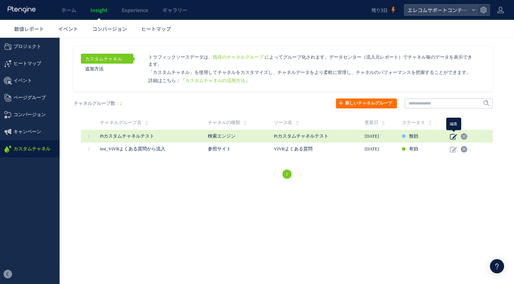
click at [453, 134] on use at bounding box center [453, 137] width 7 height 6
type input "**********"
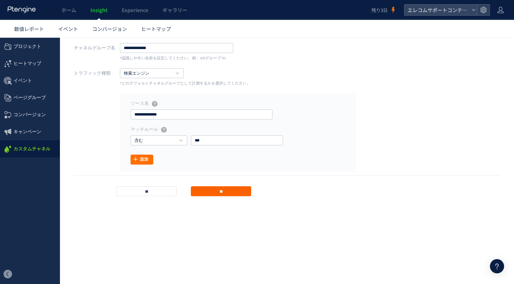
click at [229, 191] on input "**" at bounding box center [221, 191] width 60 height 10
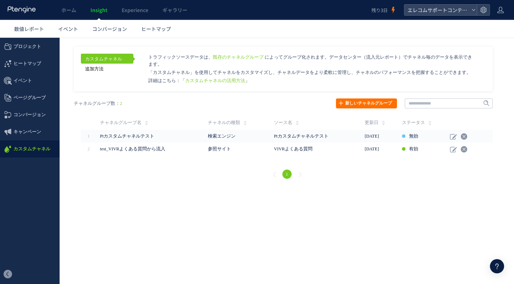
click at [108, 70] on link "追加方法" at bounding box center [107, 69] width 53 height 10
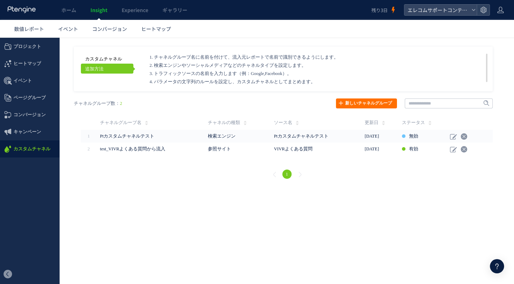
click at [106, 57] on link "カスタムチャネル" at bounding box center [107, 59] width 53 height 10
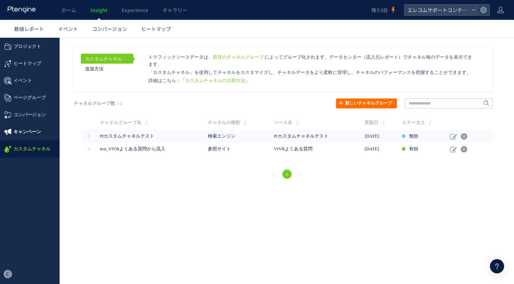
click at [50, 126] on span "キャンペーン" at bounding box center [30, 131] width 60 height 17
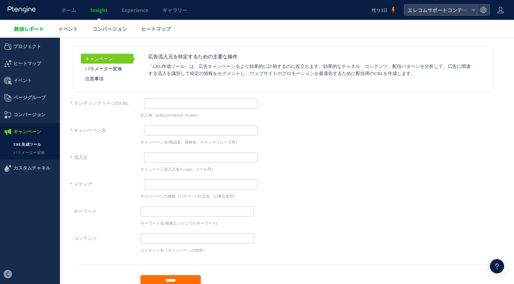
click at [45, 30] on link "数値レポート" at bounding box center [29, 29] width 44 height 18
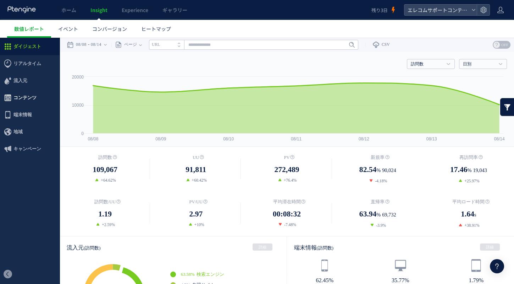
click at [34, 94] on span "コンテンツ" at bounding box center [24, 97] width 23 height 17
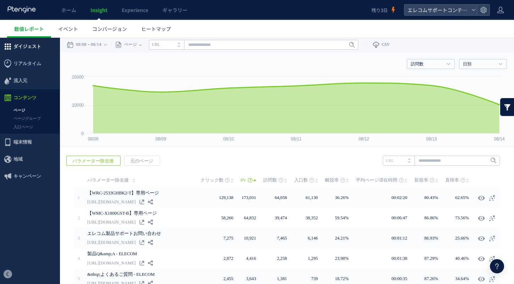
click at [42, 44] on span "ダイジェスト" at bounding box center [30, 46] width 60 height 17
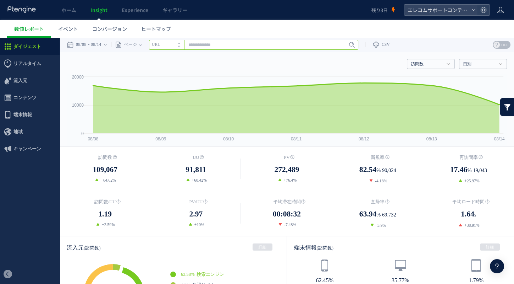
click at [283, 45] on input "text" at bounding box center [253, 45] width 209 height 10
click at [355, 43] on icon at bounding box center [352, 45] width 6 height 6
click at [171, 45] on li "URL" at bounding box center [166, 45] width 35 height 10
click at [172, 45] on icon "タイトル名" at bounding box center [162, 44] width 21 height 5
click at [142, 45] on icon at bounding box center [140, 44] width 3 height 1
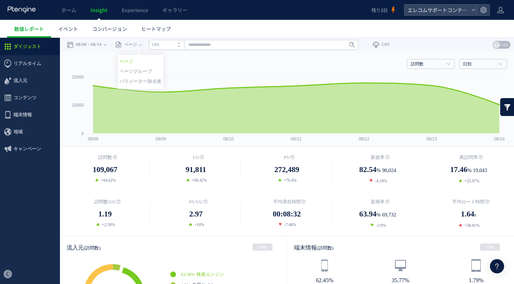
click at [250, 28] on ul "数値レポート イベント コンバージョン ヒートマップ" at bounding box center [260, 29] width 507 height 18
click at [504, 102] on link at bounding box center [507, 107] width 14 height 18
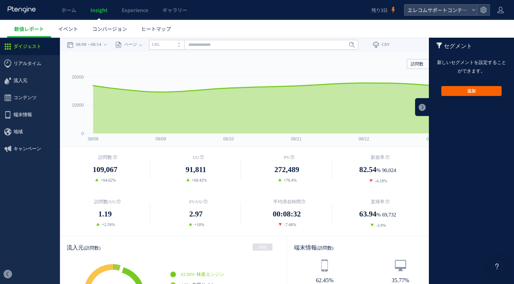
click at [482, 93] on button "追加" at bounding box center [472, 91] width 60 height 10
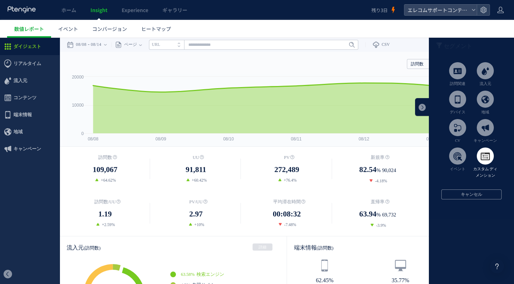
click at [487, 154] on span at bounding box center [485, 155] width 17 height 17
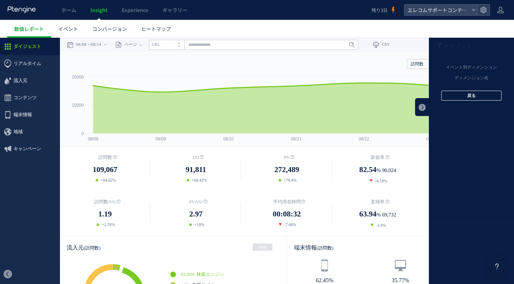
click at [471, 95] on button "戻る" at bounding box center [472, 96] width 60 height 10
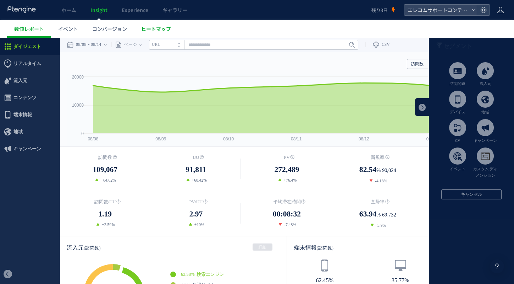
click at [155, 29] on span "ヒートマップ" at bounding box center [156, 28] width 30 height 7
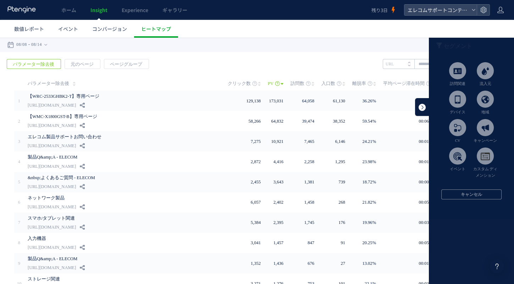
click at [426, 106] on link at bounding box center [422, 107] width 14 height 18
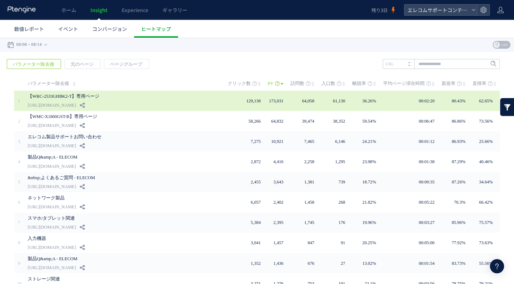
click at [181, 104] on div "【WRC-2533GHBK2-T】専用ページ https://qa.elecom.co.jp/sp/faq_detail.html" at bounding box center [123, 101] width 190 height 20
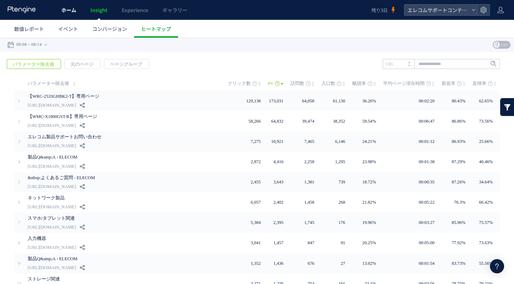
click at [71, 14] on link "ホーム" at bounding box center [68, 10] width 29 height 20
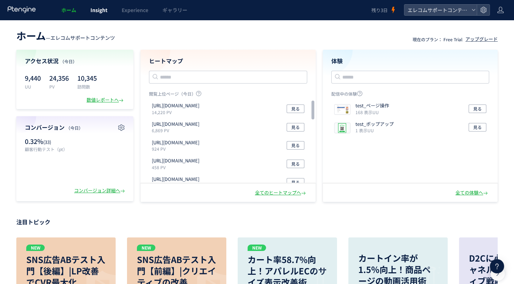
click at [106, 13] on span "Insight" at bounding box center [99, 9] width 17 height 7
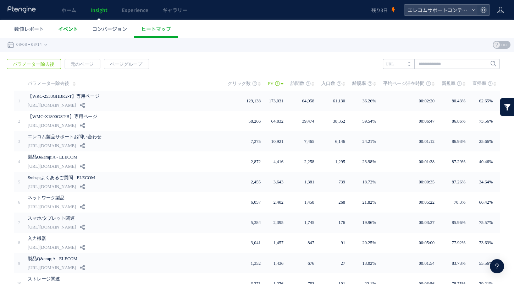
click at [69, 29] on span "イベント" at bounding box center [68, 28] width 20 height 7
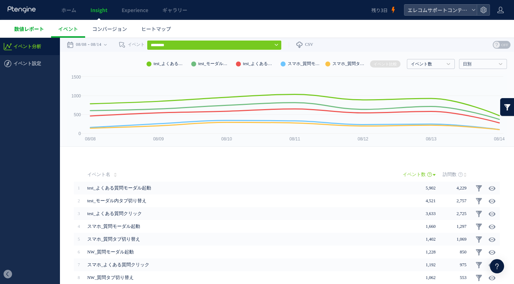
click at [25, 32] on link "数値レポート" at bounding box center [29, 29] width 44 height 18
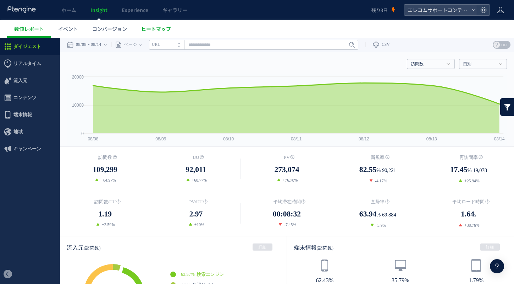
click at [149, 29] on span "ヒートマップ" at bounding box center [156, 28] width 30 height 7
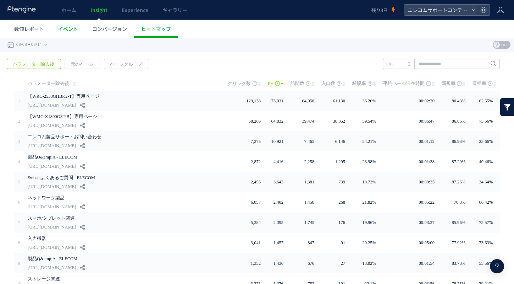
click at [69, 32] on span "イベント" at bounding box center [68, 28] width 20 height 7
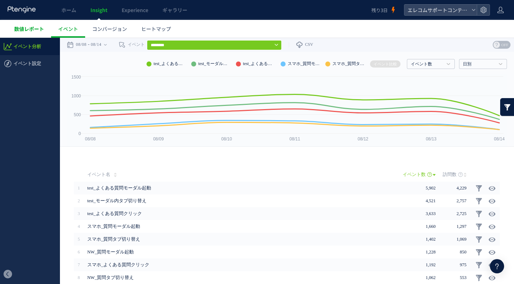
click at [31, 27] on span "数値レポート" at bounding box center [29, 28] width 30 height 7
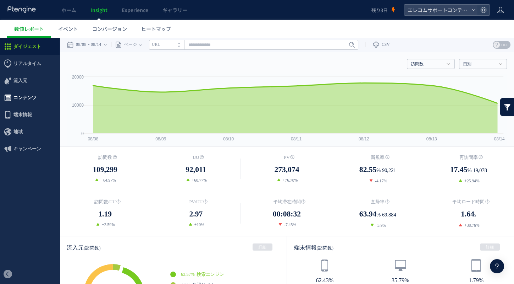
click at [35, 92] on span "コンテンツ" at bounding box center [24, 97] width 23 height 17
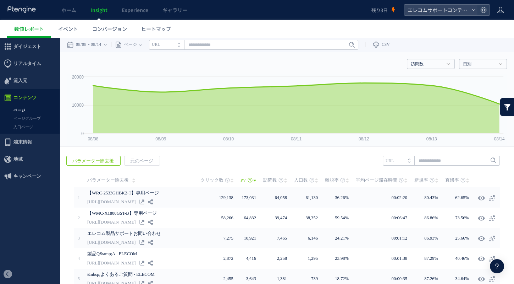
click at [509, 108] on link at bounding box center [507, 107] width 14 height 18
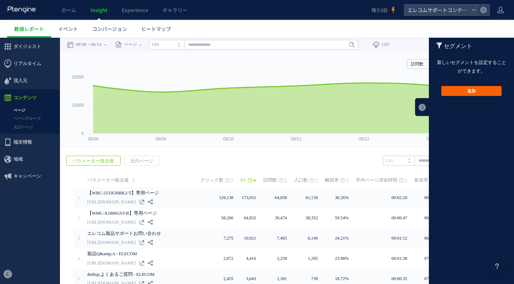
click at [476, 90] on button "追加" at bounding box center [472, 91] width 60 height 10
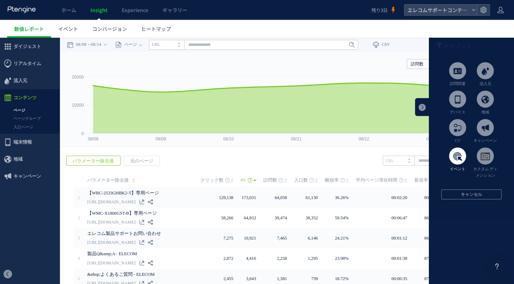
click at [466, 152] on li "イベント" at bounding box center [458, 159] width 28 height 25
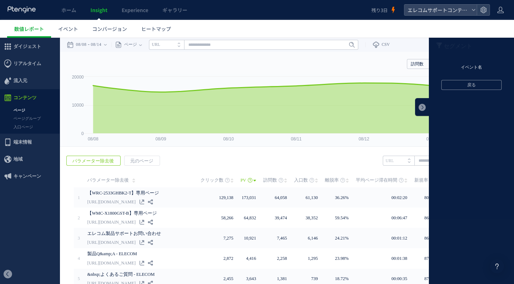
click at [473, 64] on li "イベント名" at bounding box center [471, 67] width 85 height 11
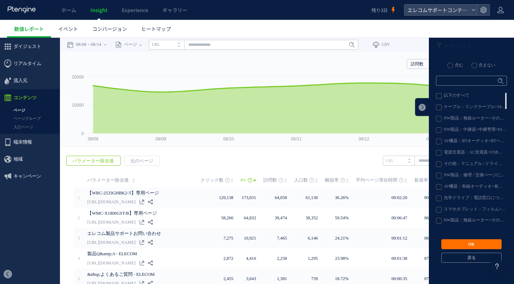
click at [439, 106] on label "ケーブル：リンクケーブル>5452_接続手順" at bounding box center [471, 107] width 70 height 6
click at [459, 82] on input "text" at bounding box center [471, 81] width 71 height 10
type input "**"
click at [477, 240] on button "OK" at bounding box center [472, 244] width 60 height 10
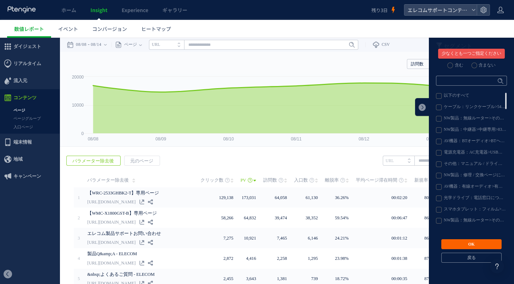
click at [476, 242] on button "OK" at bounding box center [472, 244] width 60 height 10
click at [460, 81] on input "text" at bounding box center [471, 81] width 71 height 10
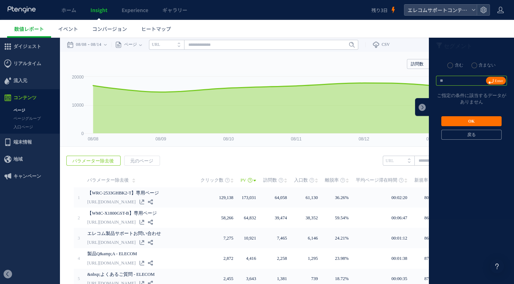
type input "*"
click at [421, 106] on link at bounding box center [422, 107] width 14 height 18
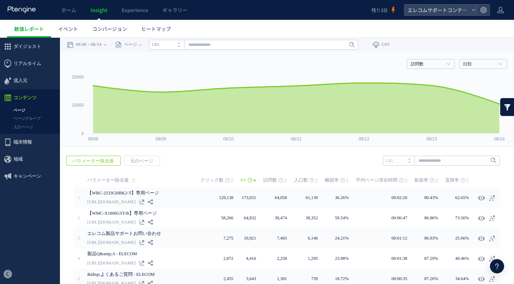
click at [503, 107] on link at bounding box center [507, 107] width 14 height 18
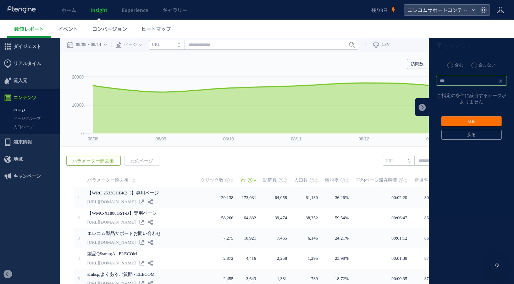
click at [458, 80] on input "***" at bounding box center [471, 81] width 71 height 10
type input "*"
type input "****"
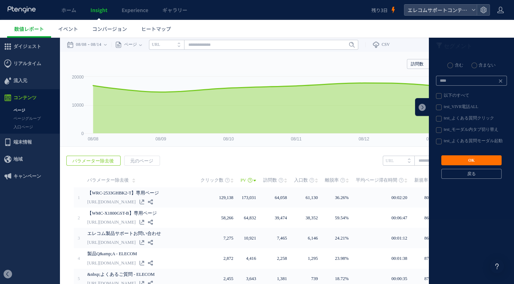
click at [459, 105] on label "test_VIVR電話ALL" at bounding box center [471, 107] width 70 height 6
click at [464, 159] on button "OK" at bounding box center [472, 160] width 60 height 10
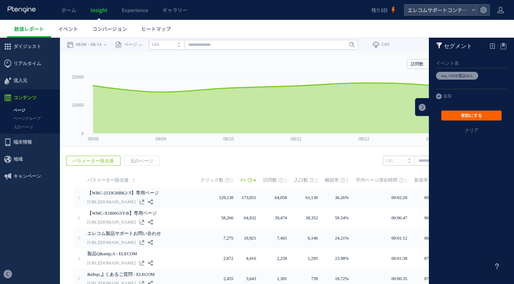
click at [473, 112] on button "有効にする" at bounding box center [472, 115] width 60 height 10
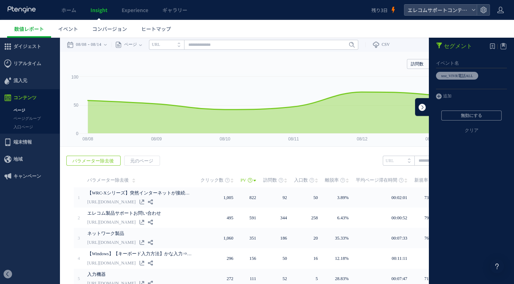
click at [425, 105] on link at bounding box center [422, 107] width 14 height 18
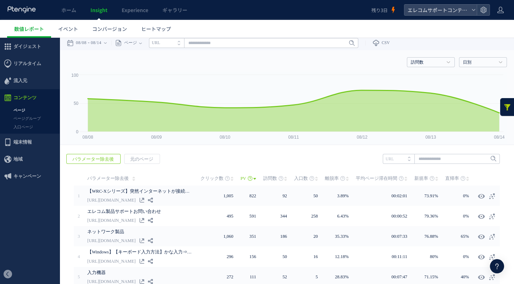
scroll to position [1, 0]
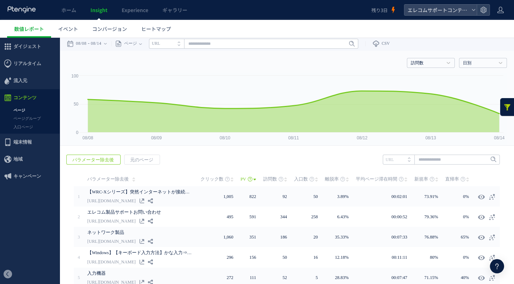
click at [503, 107] on link at bounding box center [507, 107] width 14 height 18
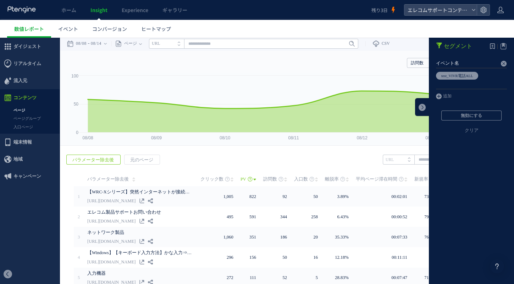
click at [472, 63] on em "イベント名" at bounding box center [468, 63] width 64 height 10
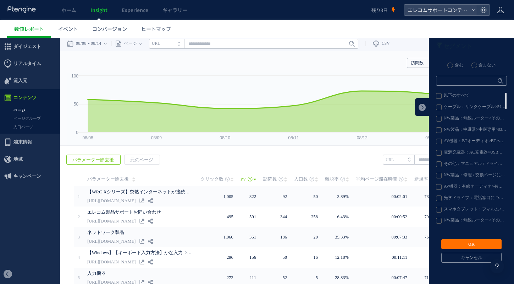
click at [476, 64] on label "含まない" at bounding box center [484, 65] width 24 height 6
click at [466, 81] on input "text" at bounding box center [471, 81] width 71 height 10
type input "****"
click at [493, 78] on link "Enter" at bounding box center [496, 81] width 20 height 8
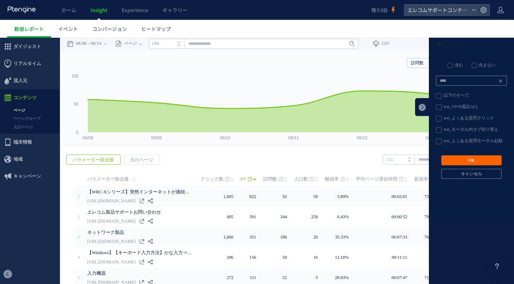
click at [468, 158] on button "OK" at bounding box center [472, 160] width 60 height 10
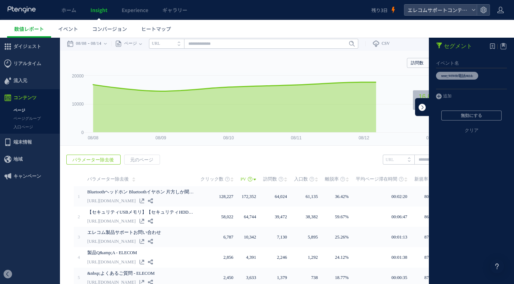
click at [425, 111] on link at bounding box center [422, 107] width 14 height 18
